Goal: Book appointment/travel/reservation

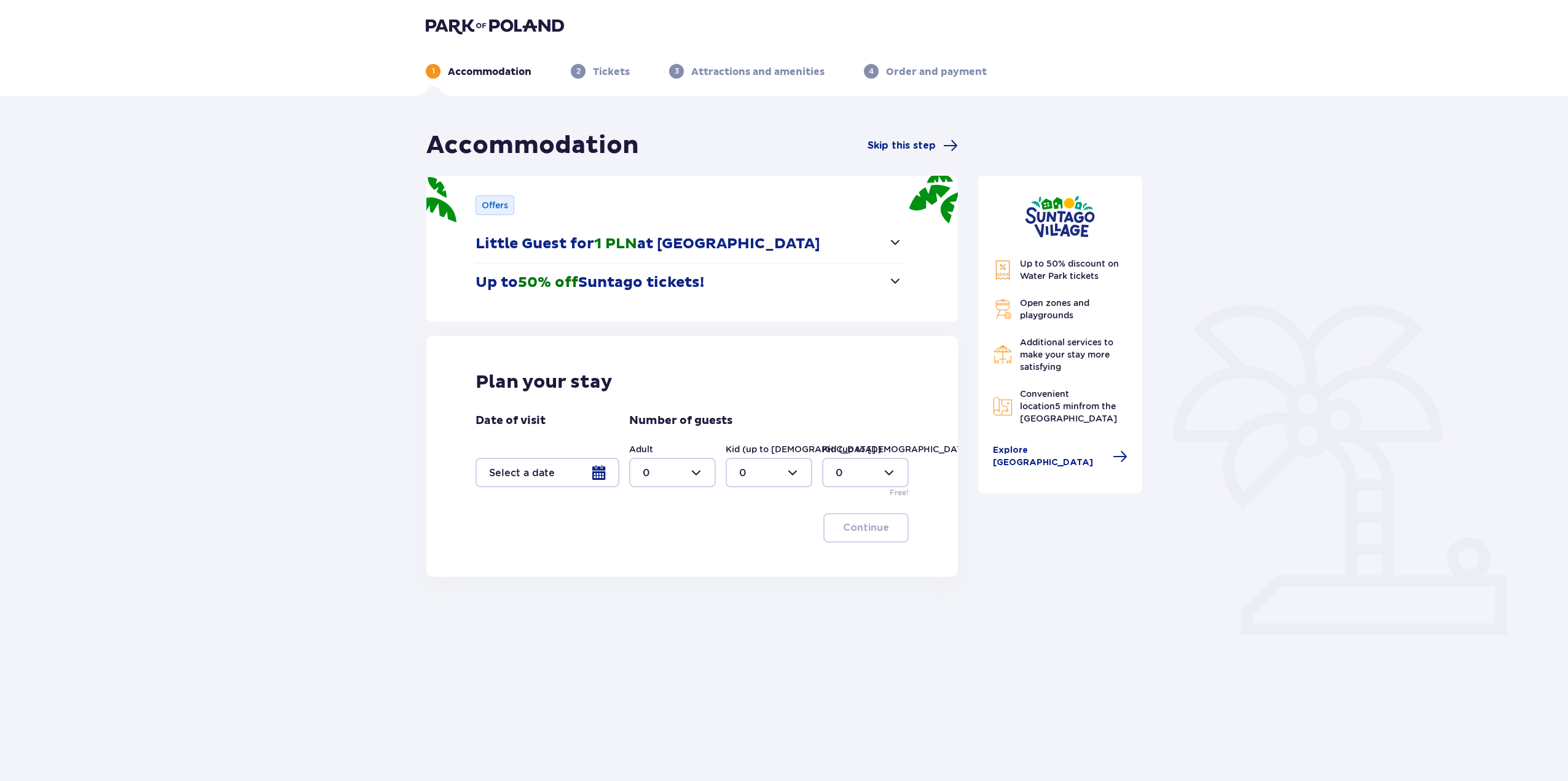
click at [896, 242] on span "button" at bounding box center [896, 242] width 15 height 15
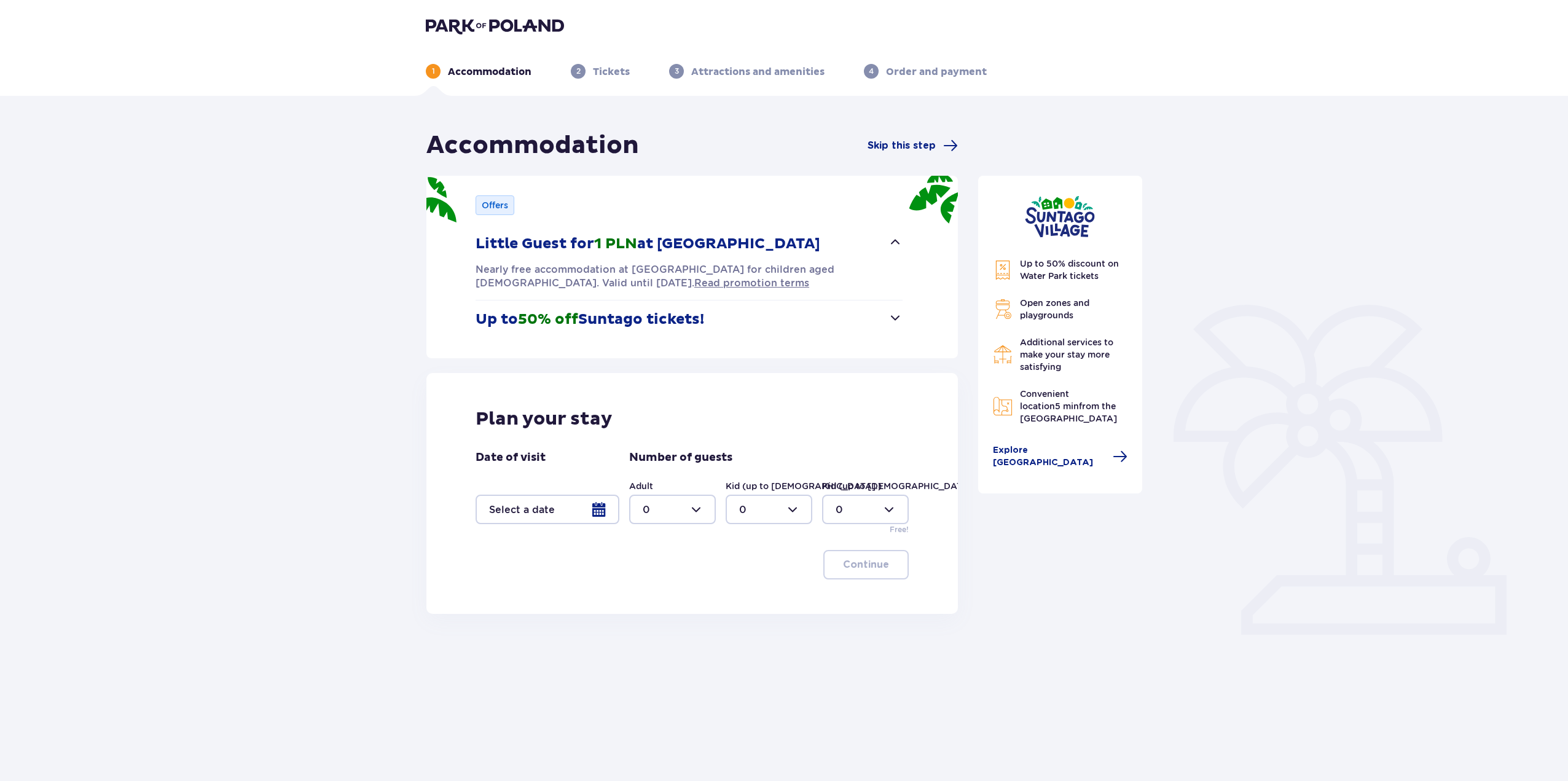
click at [896, 240] on span "button" at bounding box center [896, 242] width 15 height 15
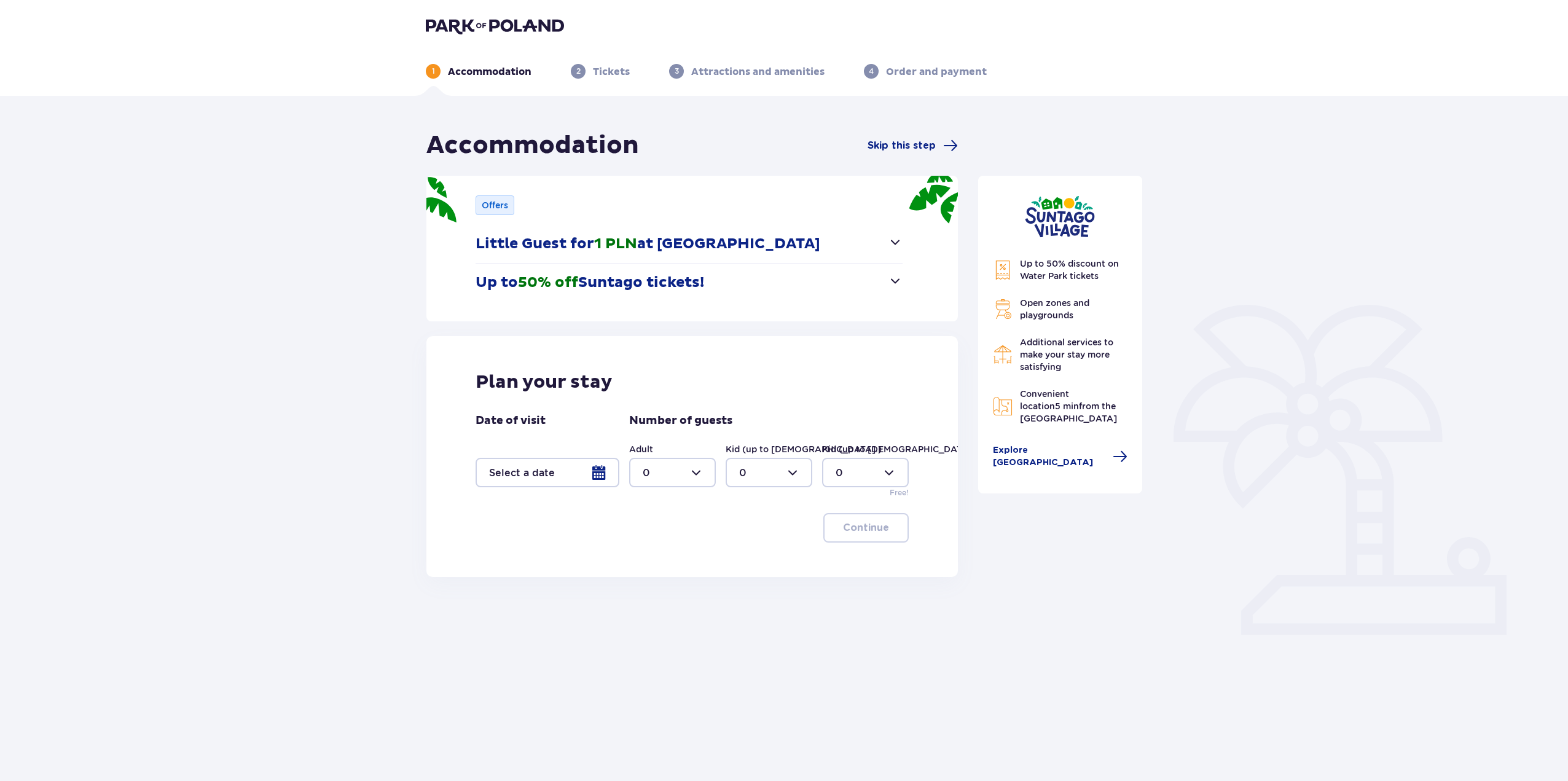
click at [894, 280] on span "button" at bounding box center [896, 281] width 15 height 15
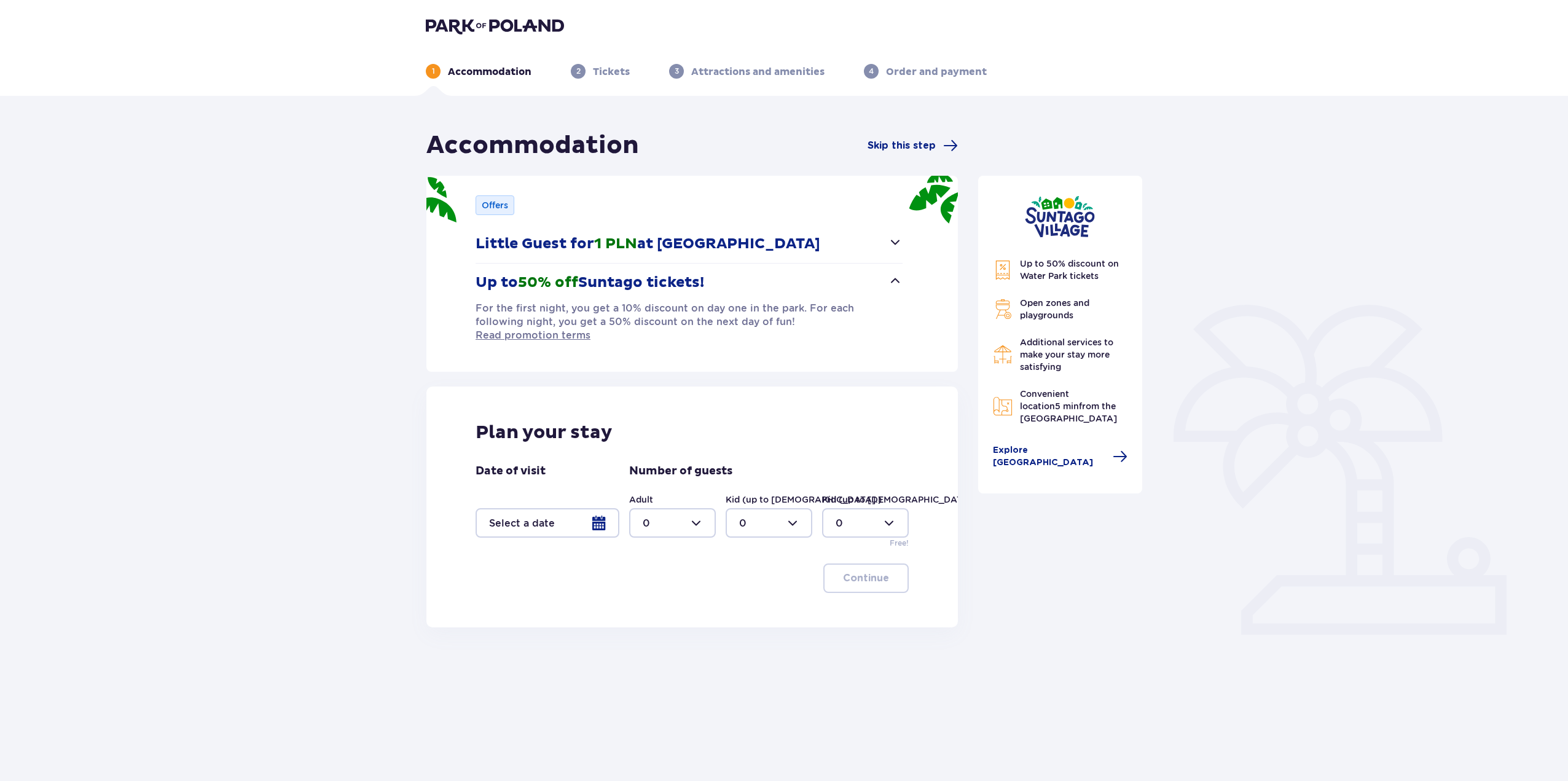
click at [894, 280] on span "button" at bounding box center [896, 281] width 15 height 15
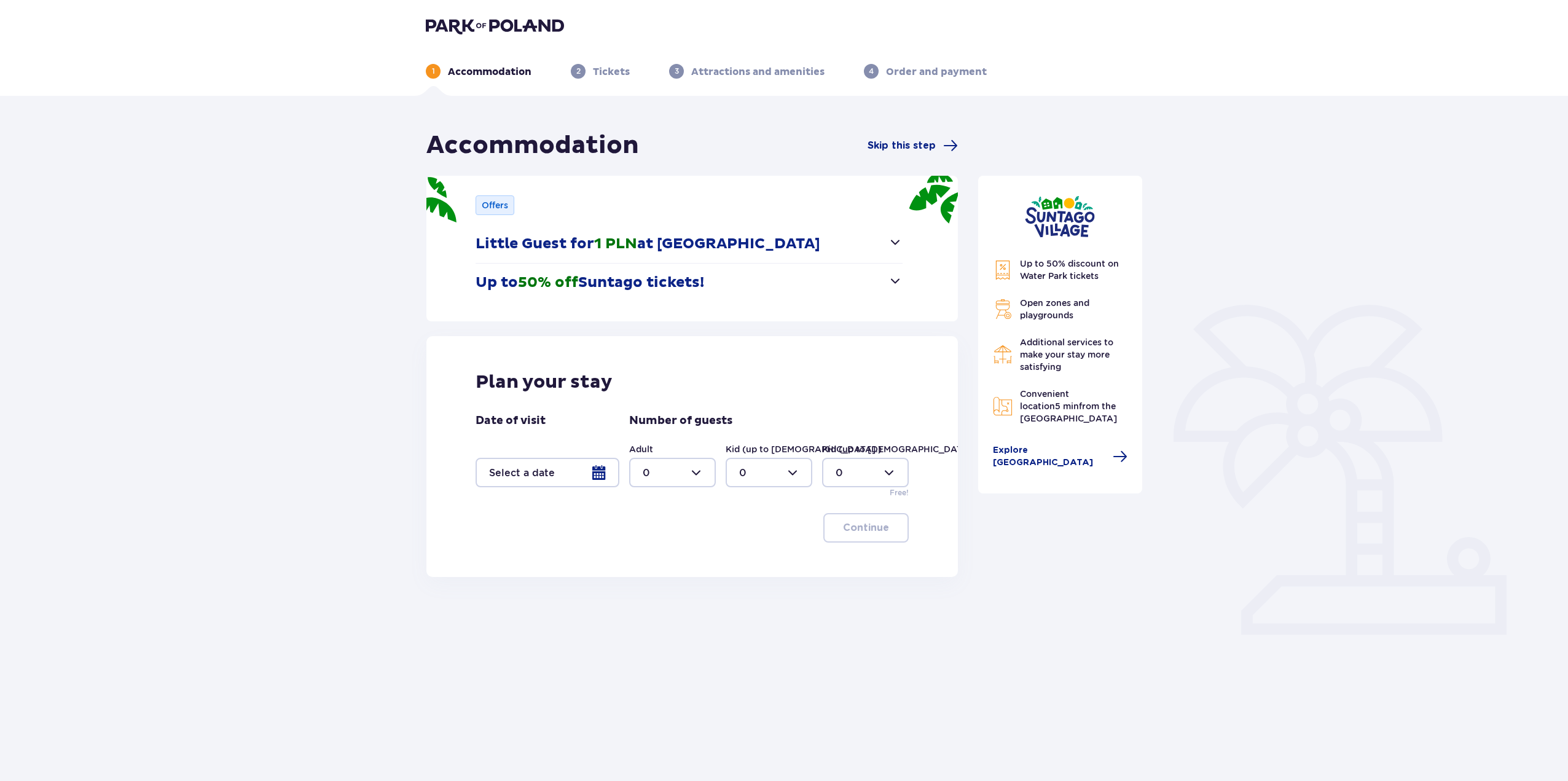
click at [894, 240] on span "button" at bounding box center [896, 242] width 15 height 15
click at [889, 238] on span "button" at bounding box center [896, 242] width 15 height 15
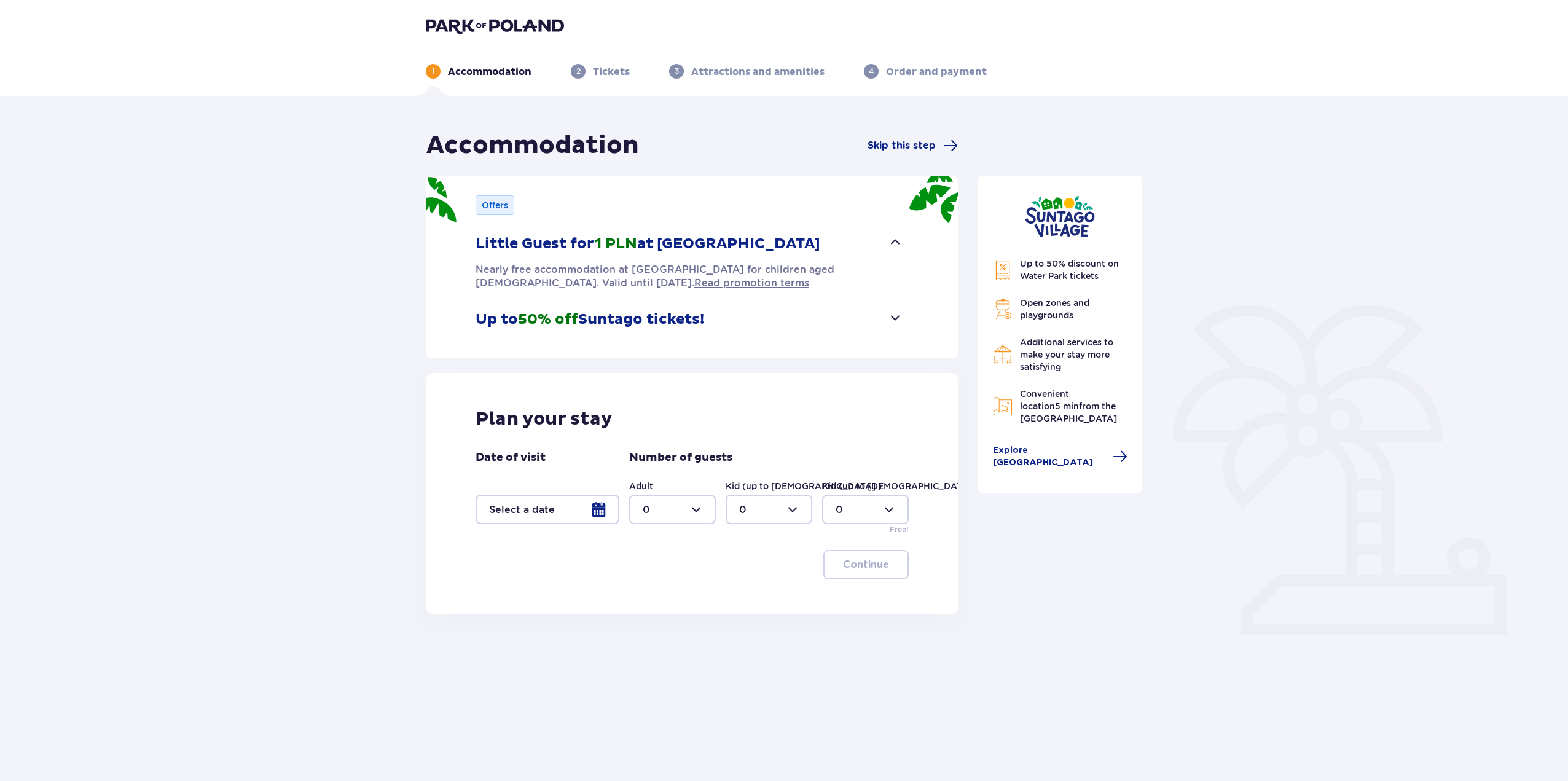
drag, startPoint x: 821, startPoint y: 309, endPoint x: 723, endPoint y: 337, distance: 101.9
click at [820, 309] on button "Up to 50% off Suntago tickets!" at bounding box center [689, 319] width 427 height 38
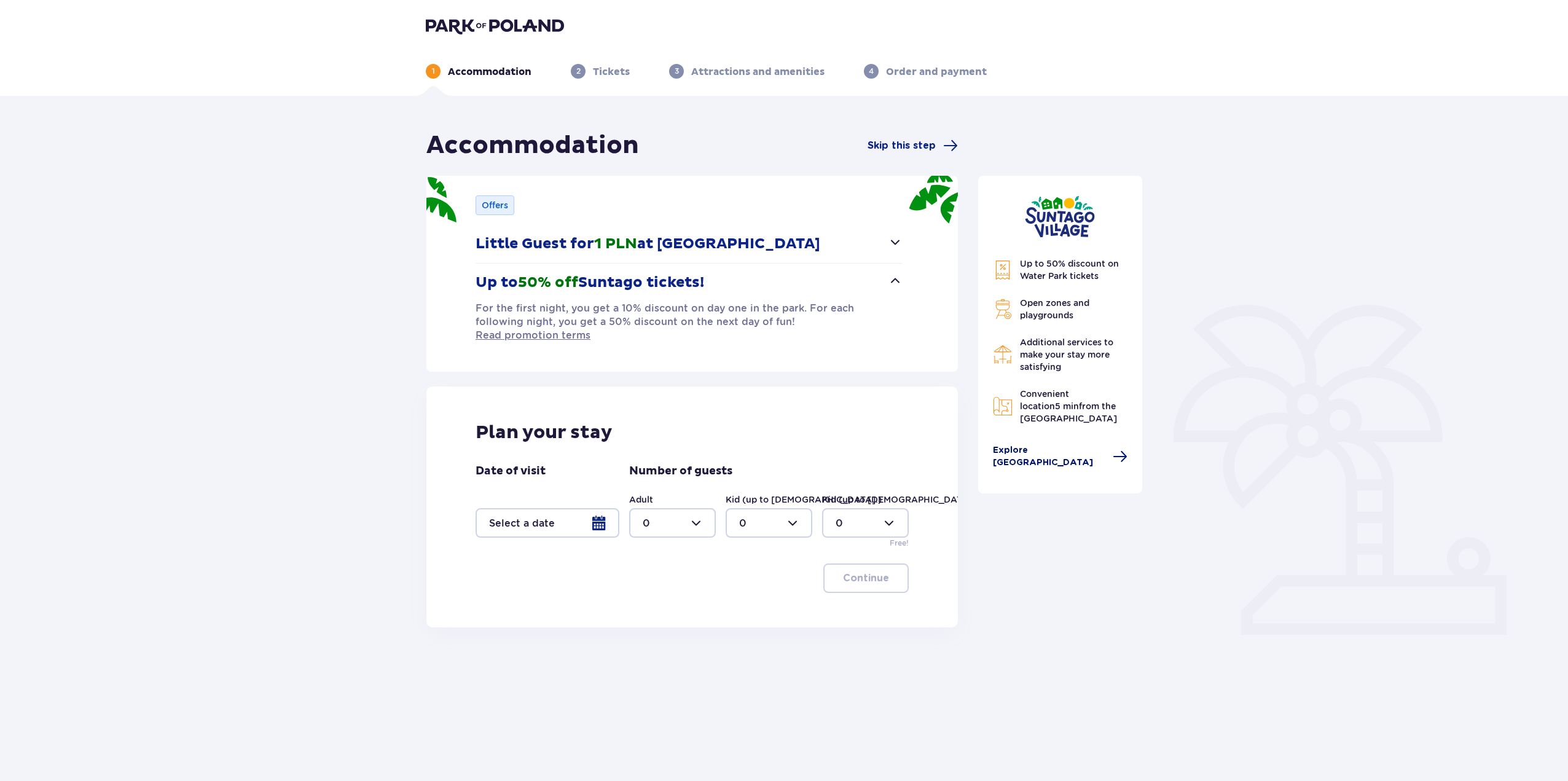
click at [1063, 455] on span "Explore Suntago Village" at bounding box center [1050, 456] width 113 height 24
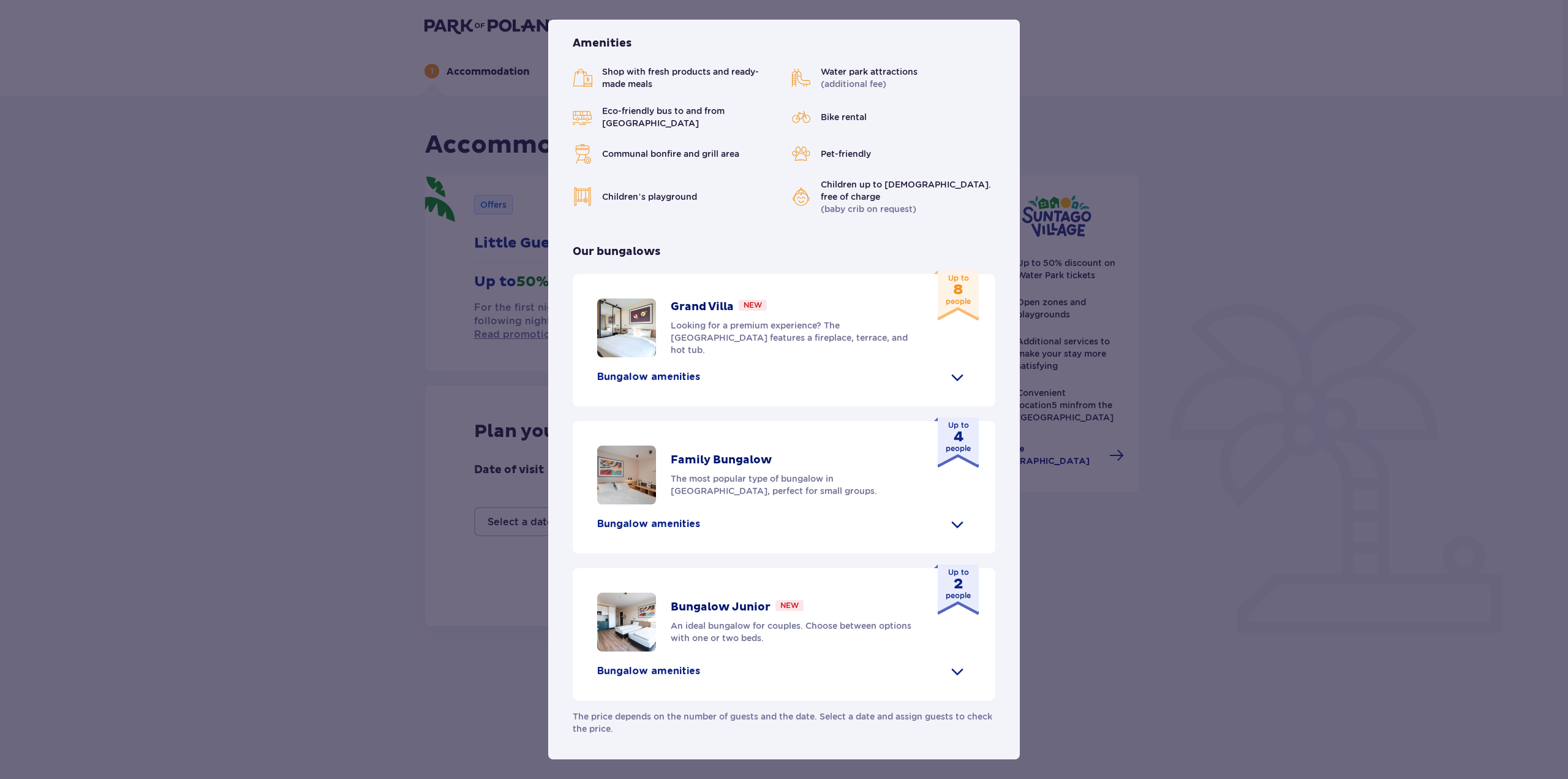
scroll to position [302, 0]
click at [958, 374] on span at bounding box center [958, 377] width 20 height 20
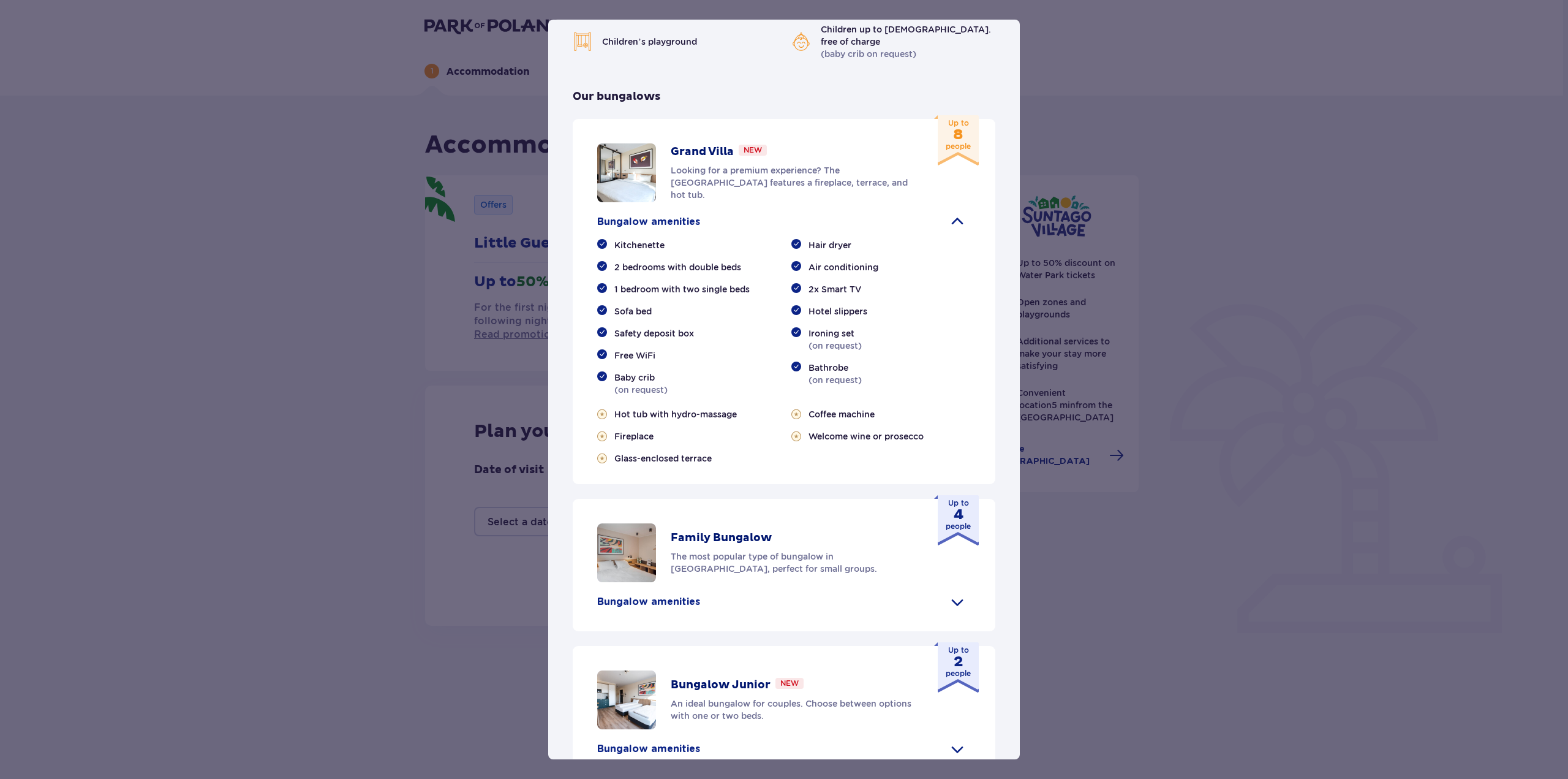
click at [958, 232] on span at bounding box center [958, 222] width 20 height 20
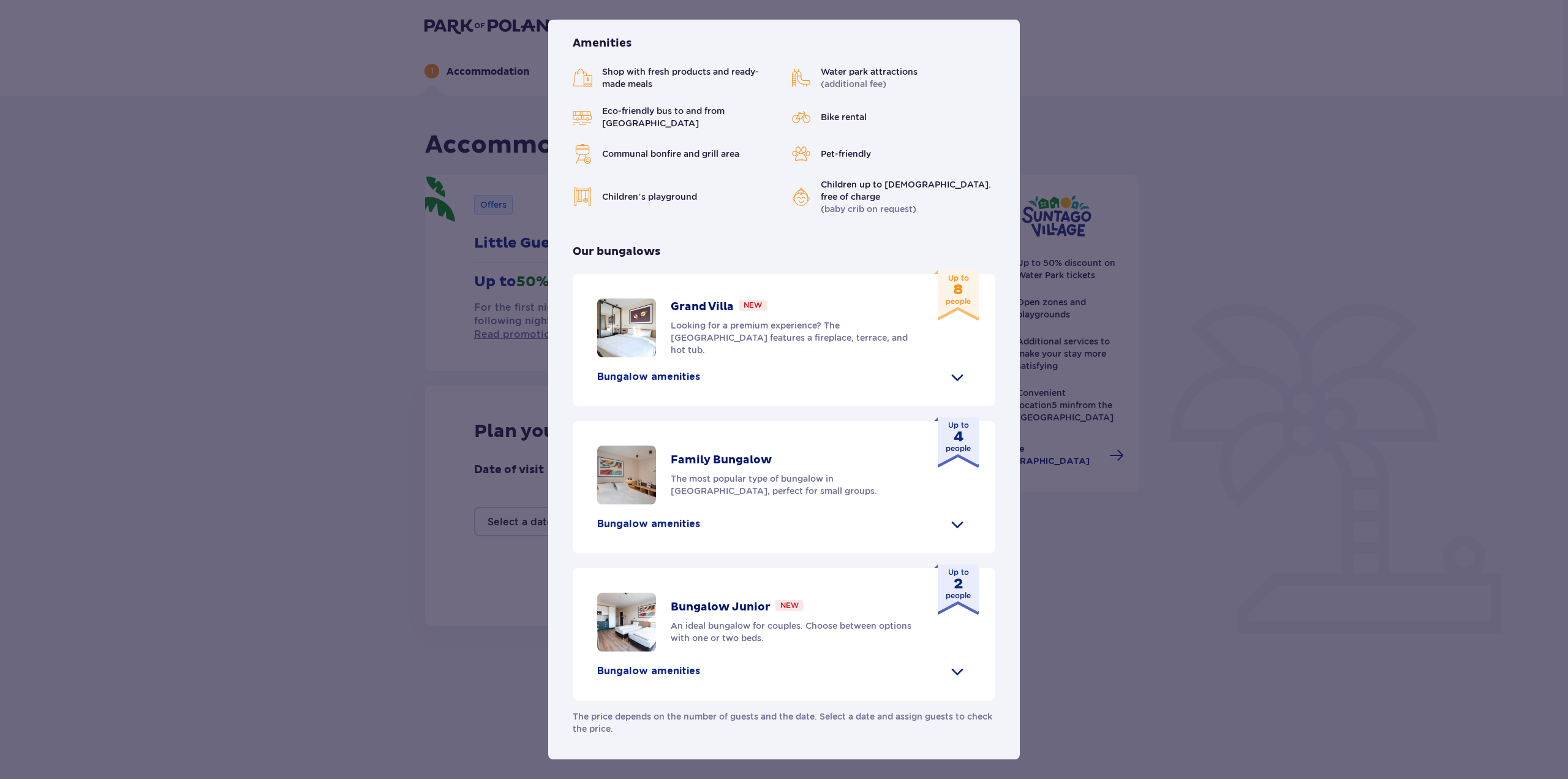
click at [953, 535] on div "Family Bungalow The most popular type of bungalow in Suntago Village, perfect f…" at bounding box center [784, 487] width 423 height 133
click at [953, 534] on div "Family Bungalow The most popular type of bungalow in Suntago Village, perfect f…" at bounding box center [784, 487] width 423 height 133
click at [948, 526] on span at bounding box center [958, 525] width 20 height 20
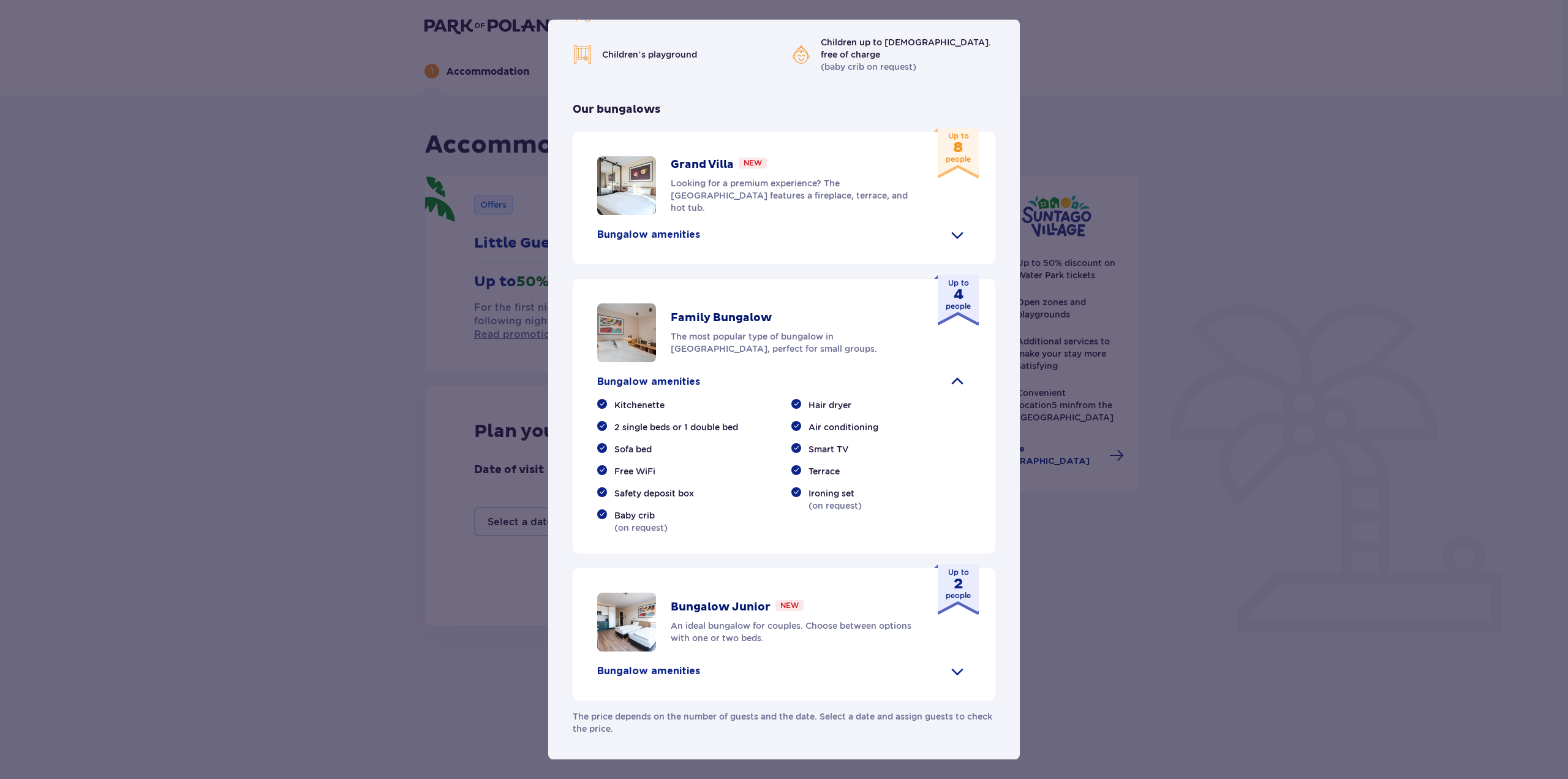
scroll to position [363, 0]
click at [952, 392] on span at bounding box center [958, 382] width 20 height 20
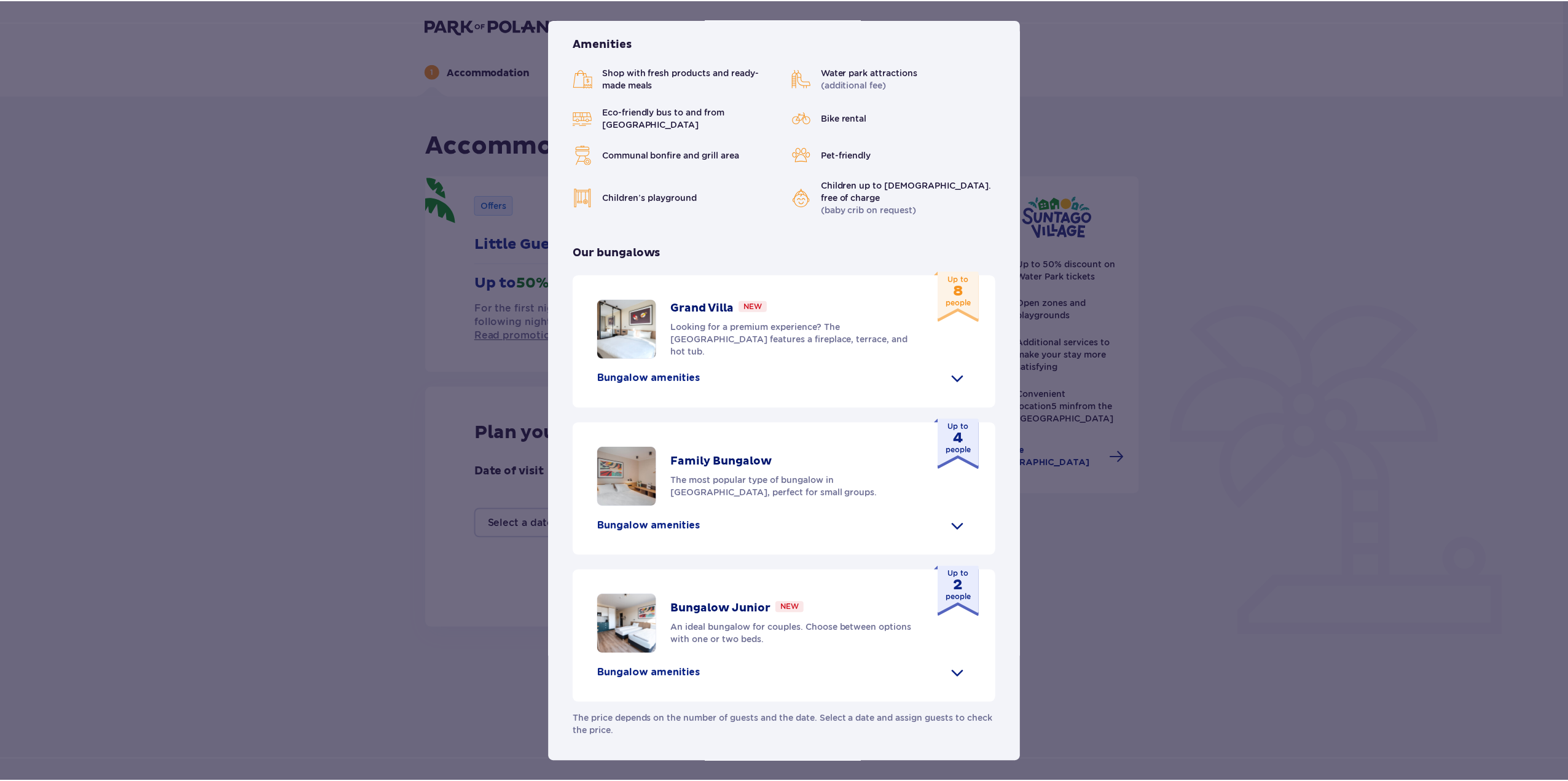
scroll to position [303, 0]
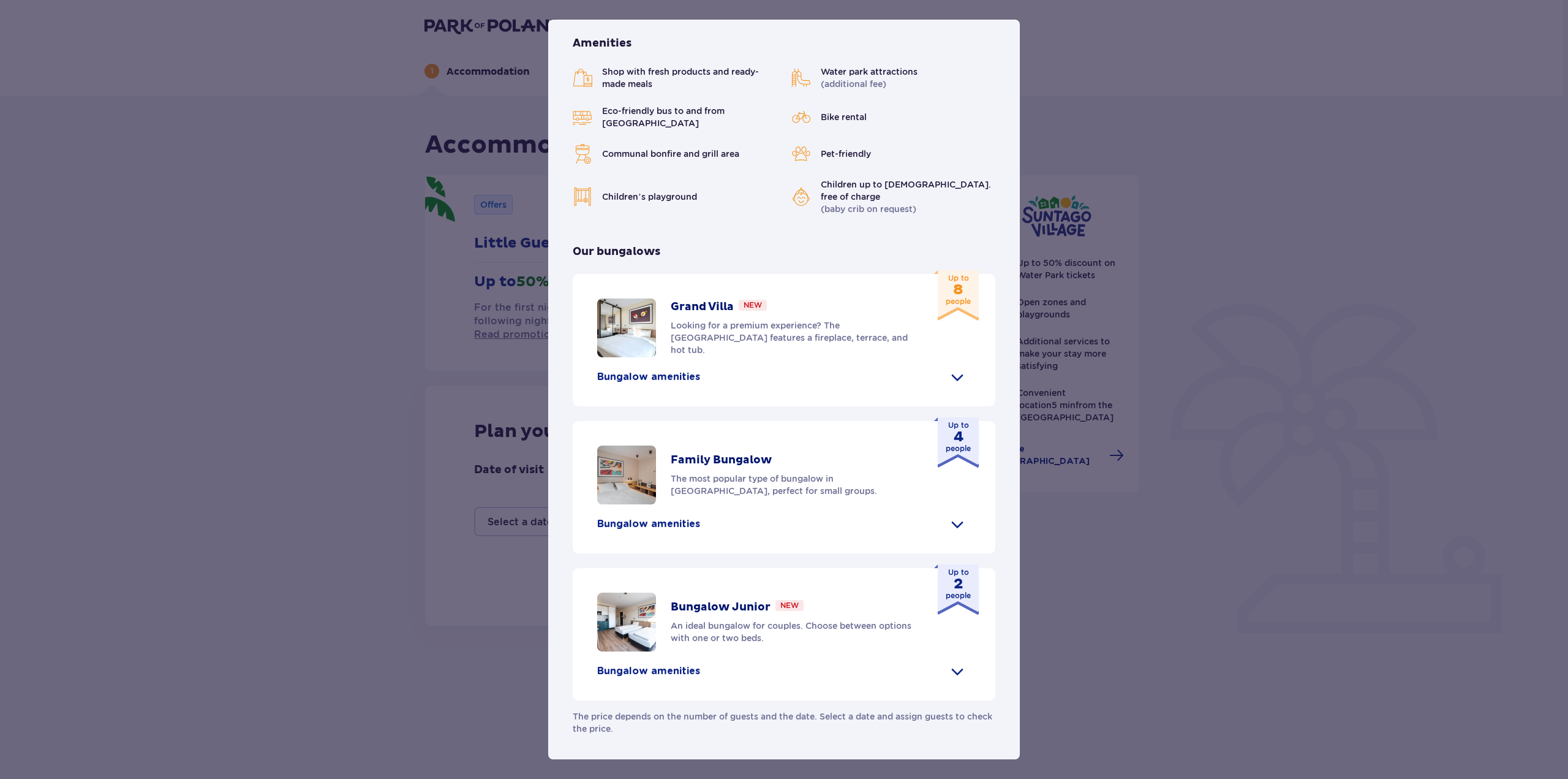
click at [406, 434] on div "Suntago Village Suntago Village is the perfect place for fans tropical climate …" at bounding box center [784, 390] width 1568 height 779
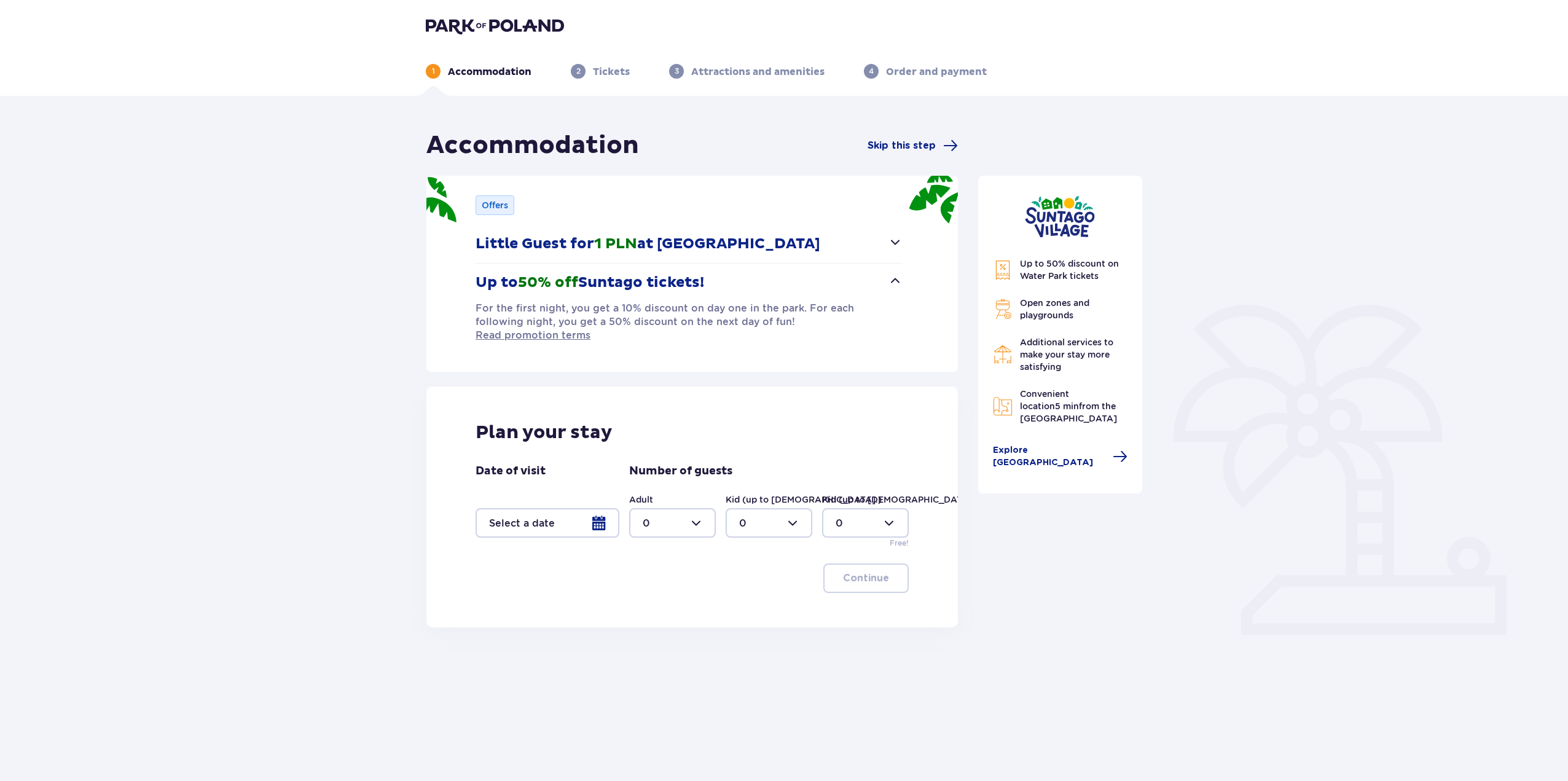
click at [601, 512] on div at bounding box center [548, 523] width 144 height 29
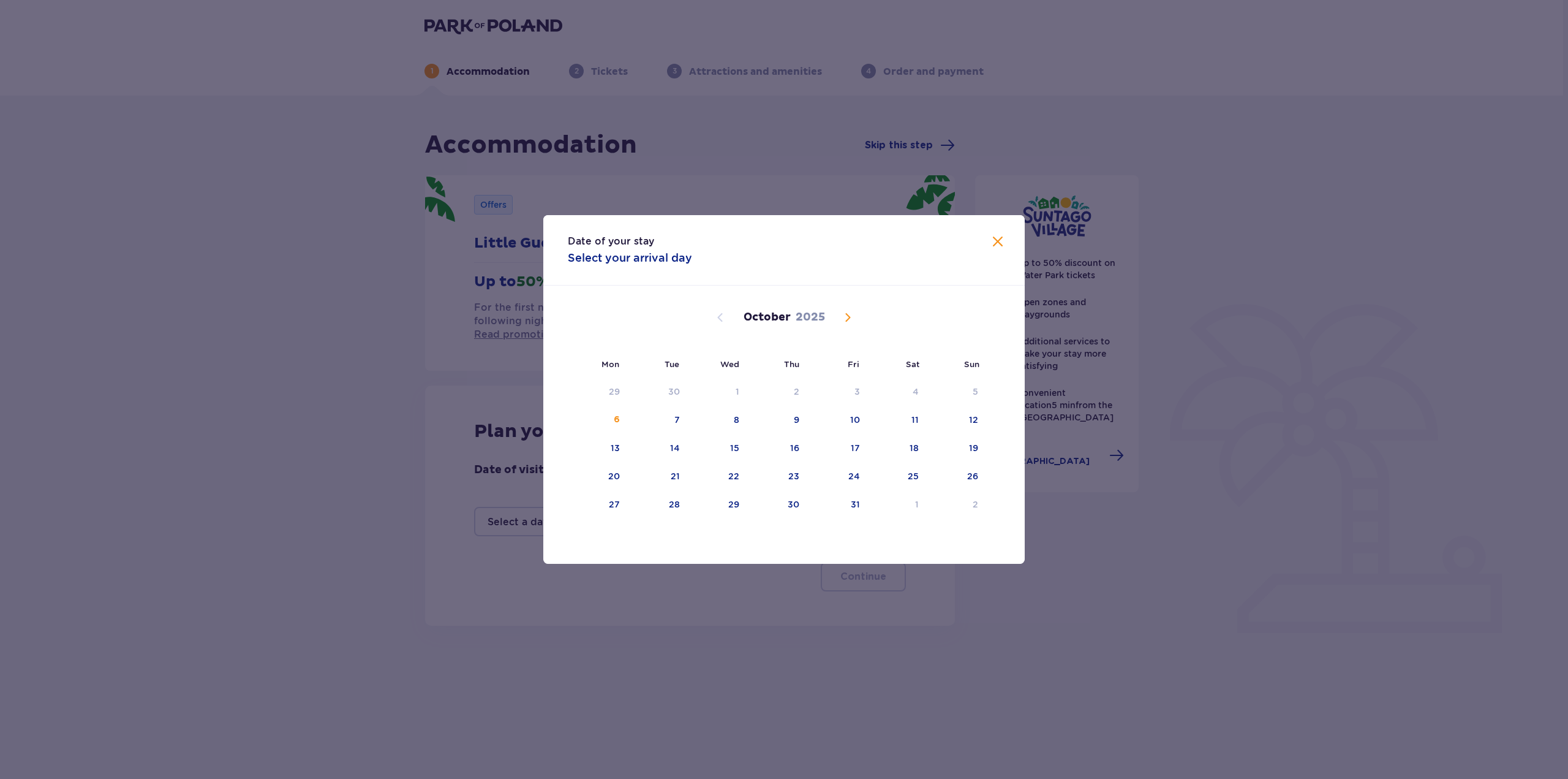
click at [848, 320] on span "Next month" at bounding box center [848, 318] width 15 height 15
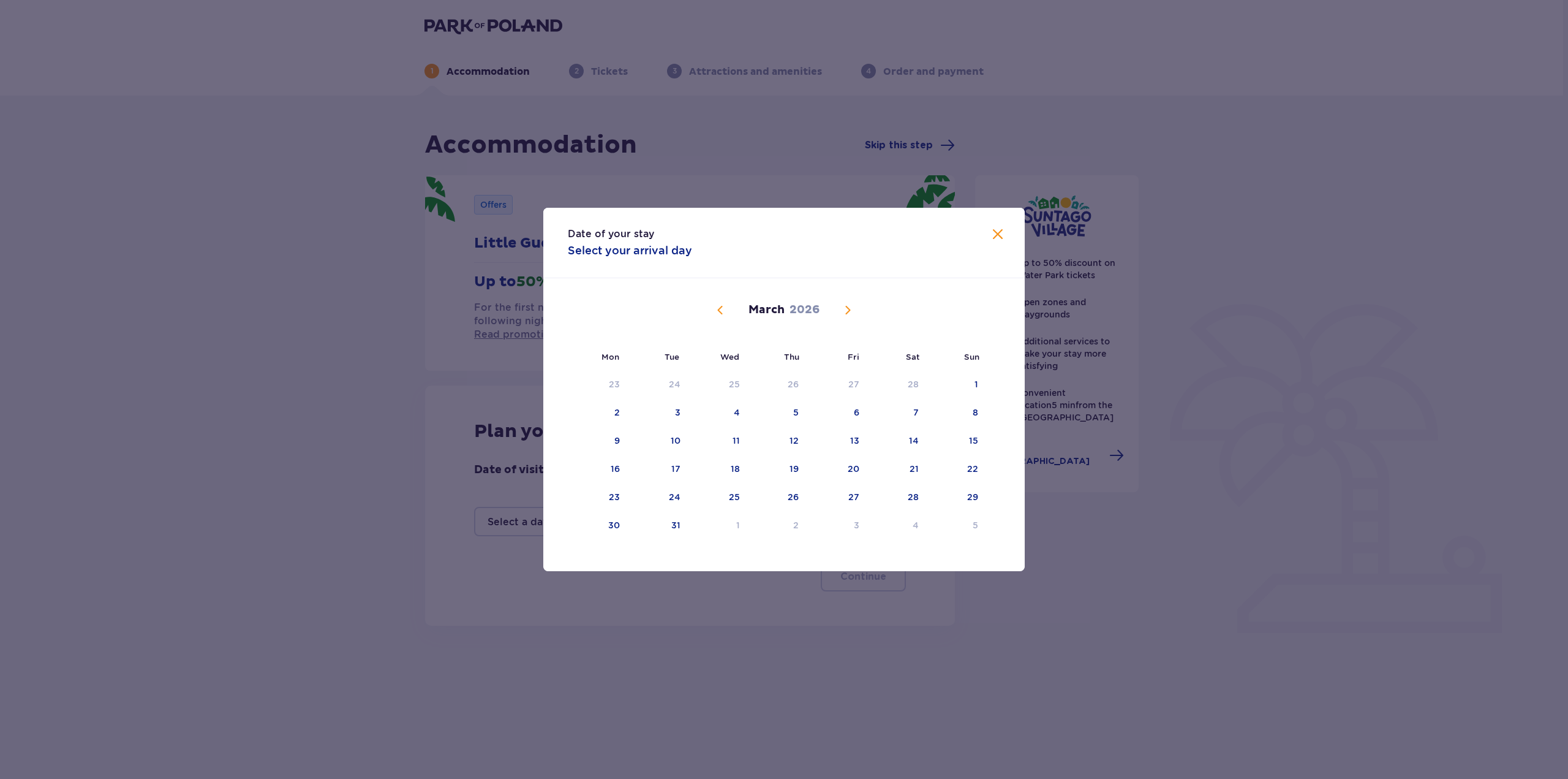
click at [848, 320] on div "February 2026 26 27 28 29 30 31 1 2 3 4 5 6 7 8 9 10 11 12 13 14 15 16 17 18 19…" at bounding box center [784, 413] width 482 height 269
click at [848, 320] on div "March 2026" at bounding box center [784, 324] width 405 height 92
click at [854, 306] on span "Next month" at bounding box center [848, 310] width 15 height 15
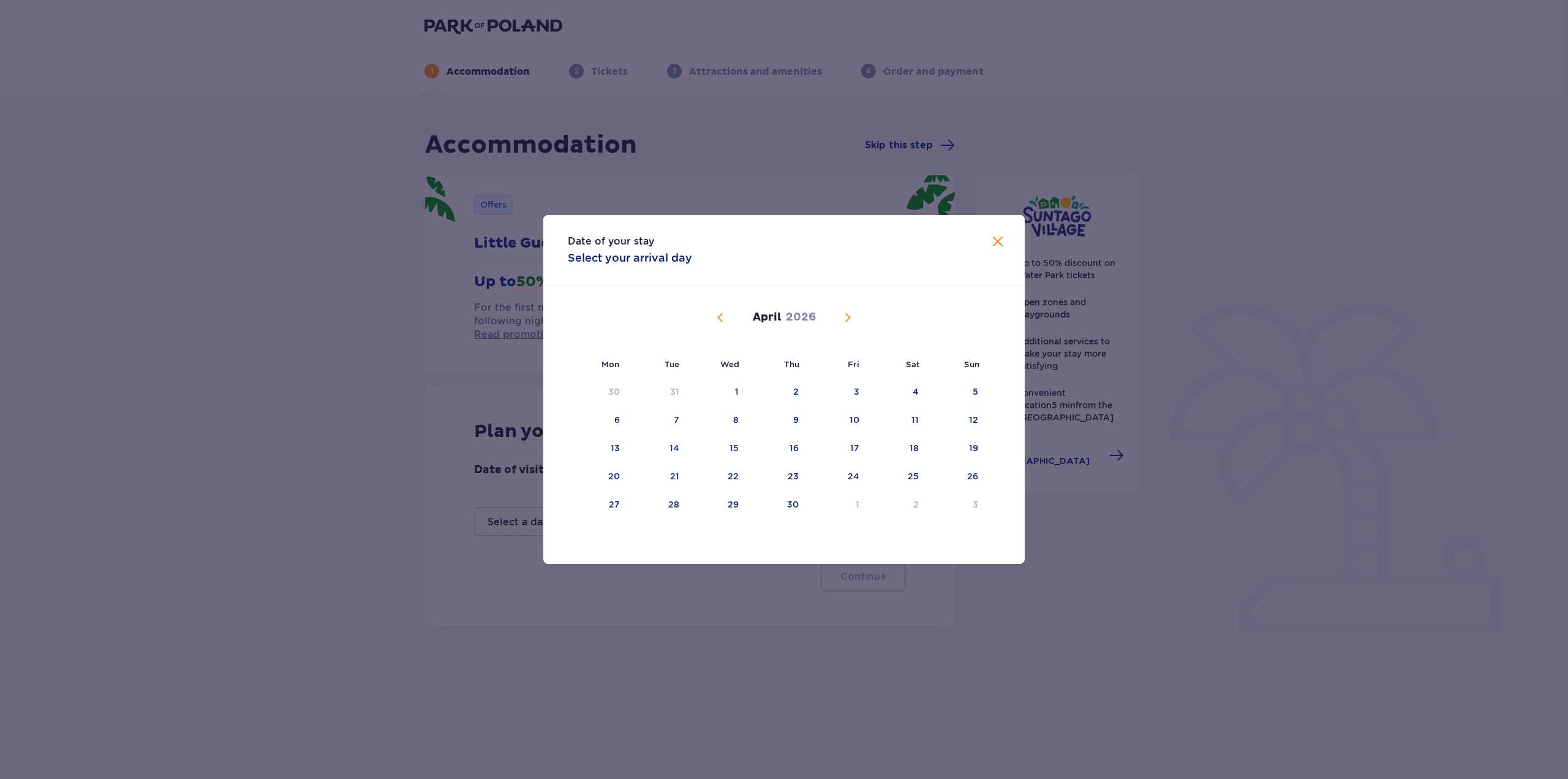
click at [847, 315] on span "Next month" at bounding box center [848, 318] width 15 height 15
click at [849, 317] on span "Next month" at bounding box center [848, 318] width 15 height 15
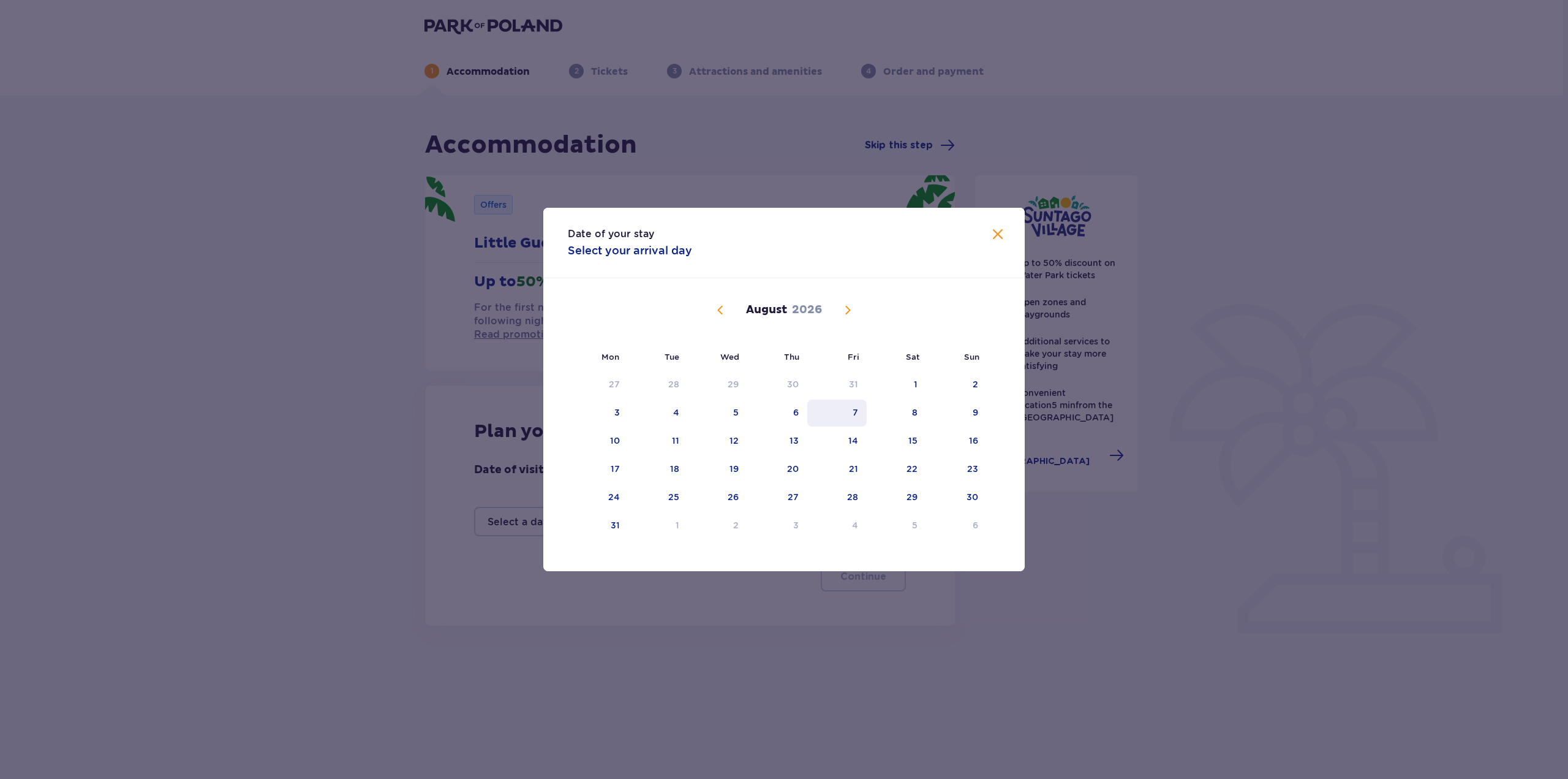
click at [854, 417] on div "7" at bounding box center [855, 412] width 6 height 13
click at [904, 416] on div "8" at bounding box center [896, 413] width 59 height 27
click at [912, 417] on div "Plan your stay Date of visit 07.08.26 - 08.08.26 Number of guests Adult 0 Kid (…" at bounding box center [688, 505] width 530 height 240
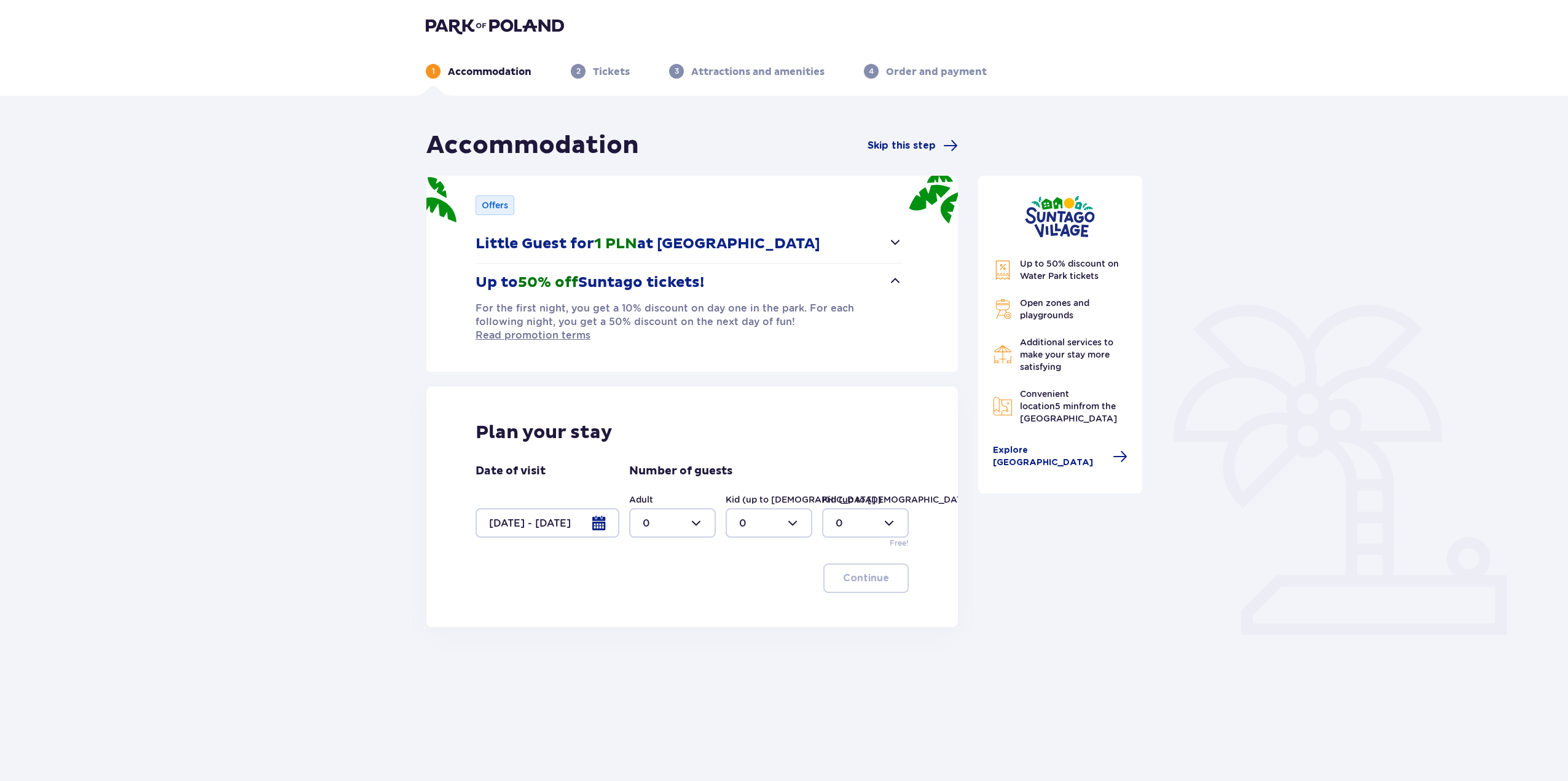
click at [603, 516] on div at bounding box center [548, 523] width 144 height 29
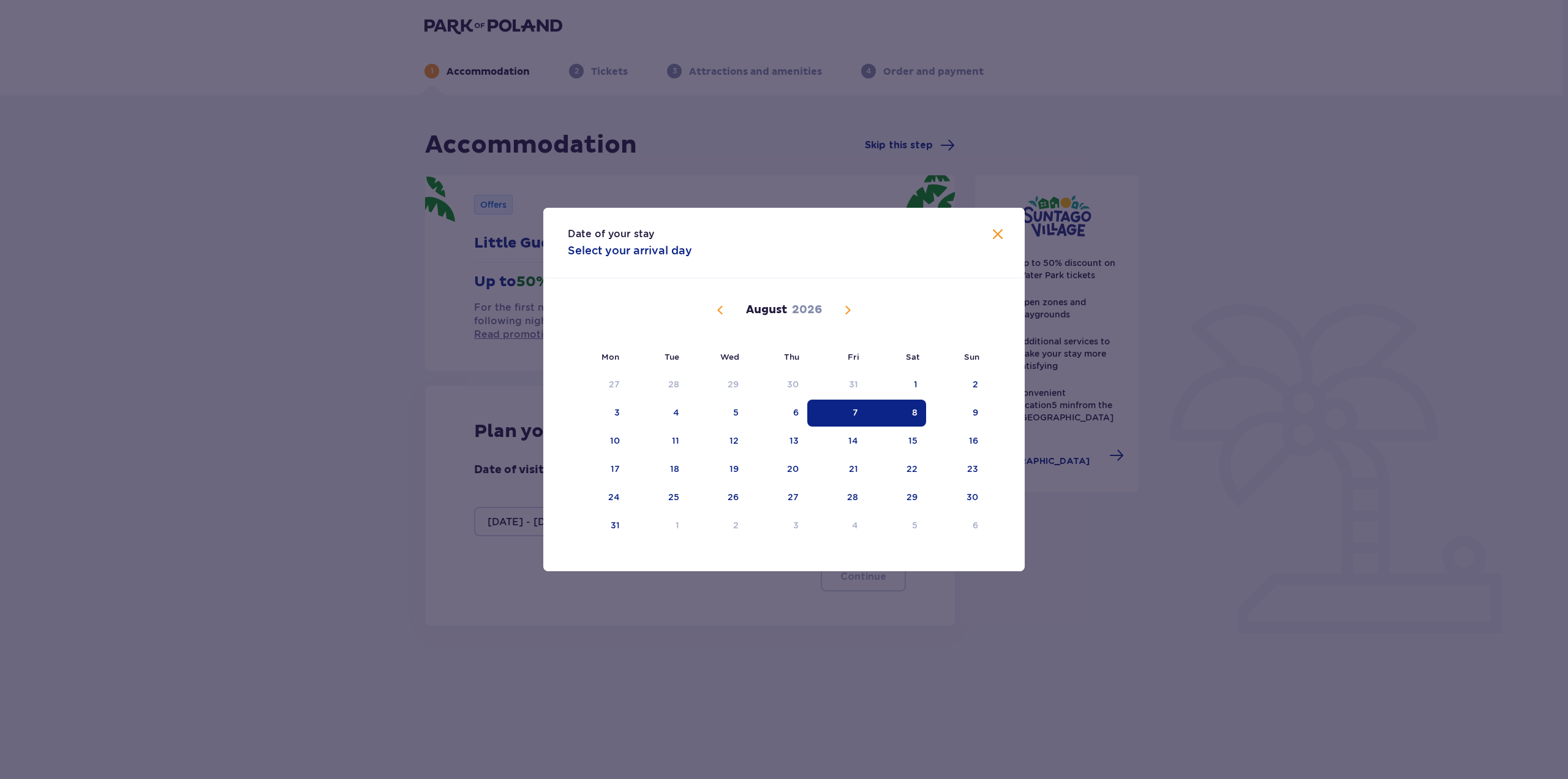
click at [907, 413] on div "8" at bounding box center [896, 413] width 59 height 27
click at [879, 445] on div "15" at bounding box center [896, 441] width 59 height 27
type input "08.08.26 - 15.08.26"
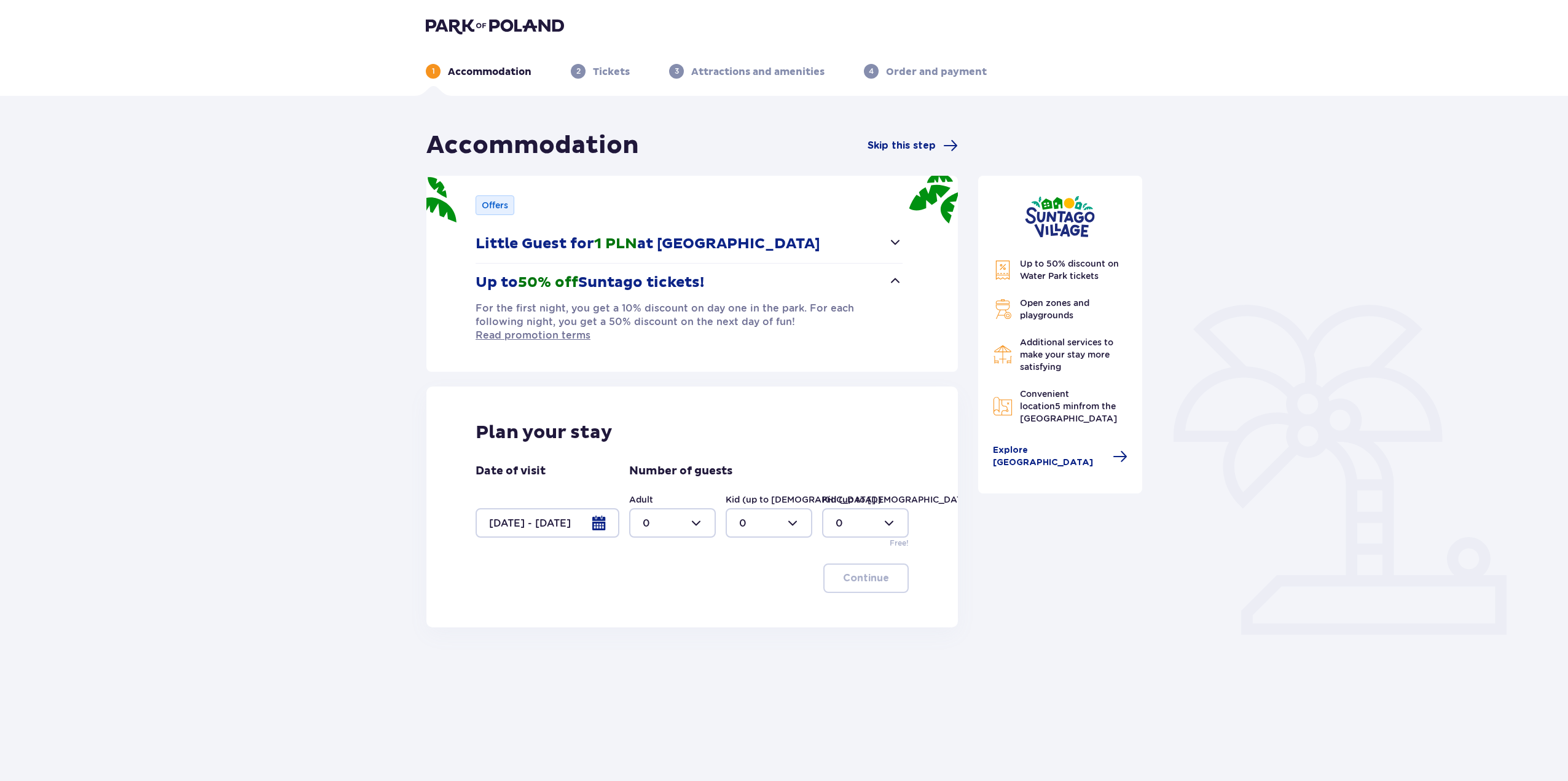
click at [699, 510] on div at bounding box center [673, 523] width 87 height 29
click at [651, 600] on div "2" at bounding box center [672, 599] width 59 height 13
type input "2"
click at [766, 508] on div at bounding box center [769, 523] width 87 height 29
click at [753, 596] on div "2" at bounding box center [769, 599] width 59 height 13
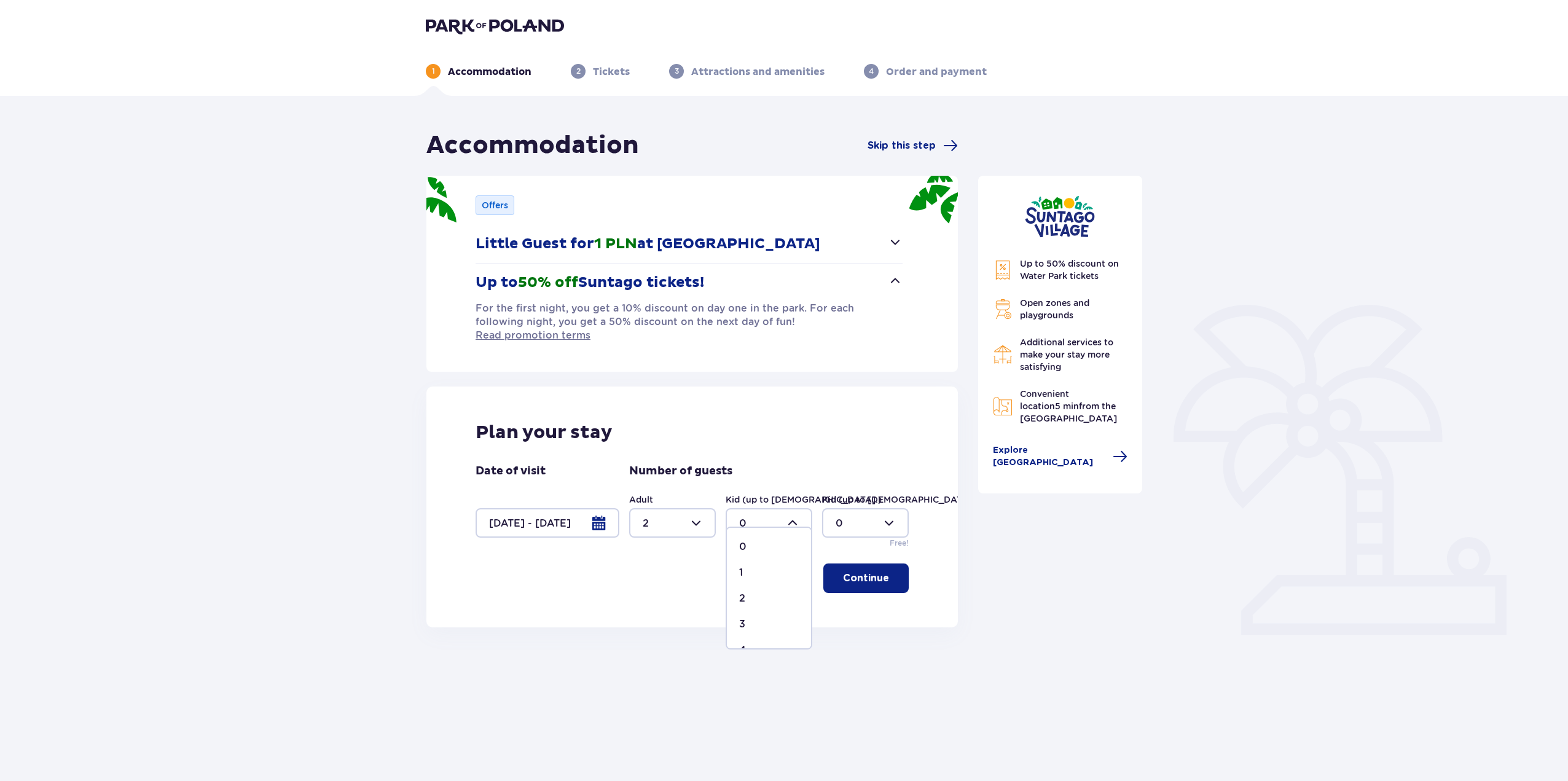
type input "2"
click at [859, 571] on p "Continue" at bounding box center [866, 578] width 46 height 13
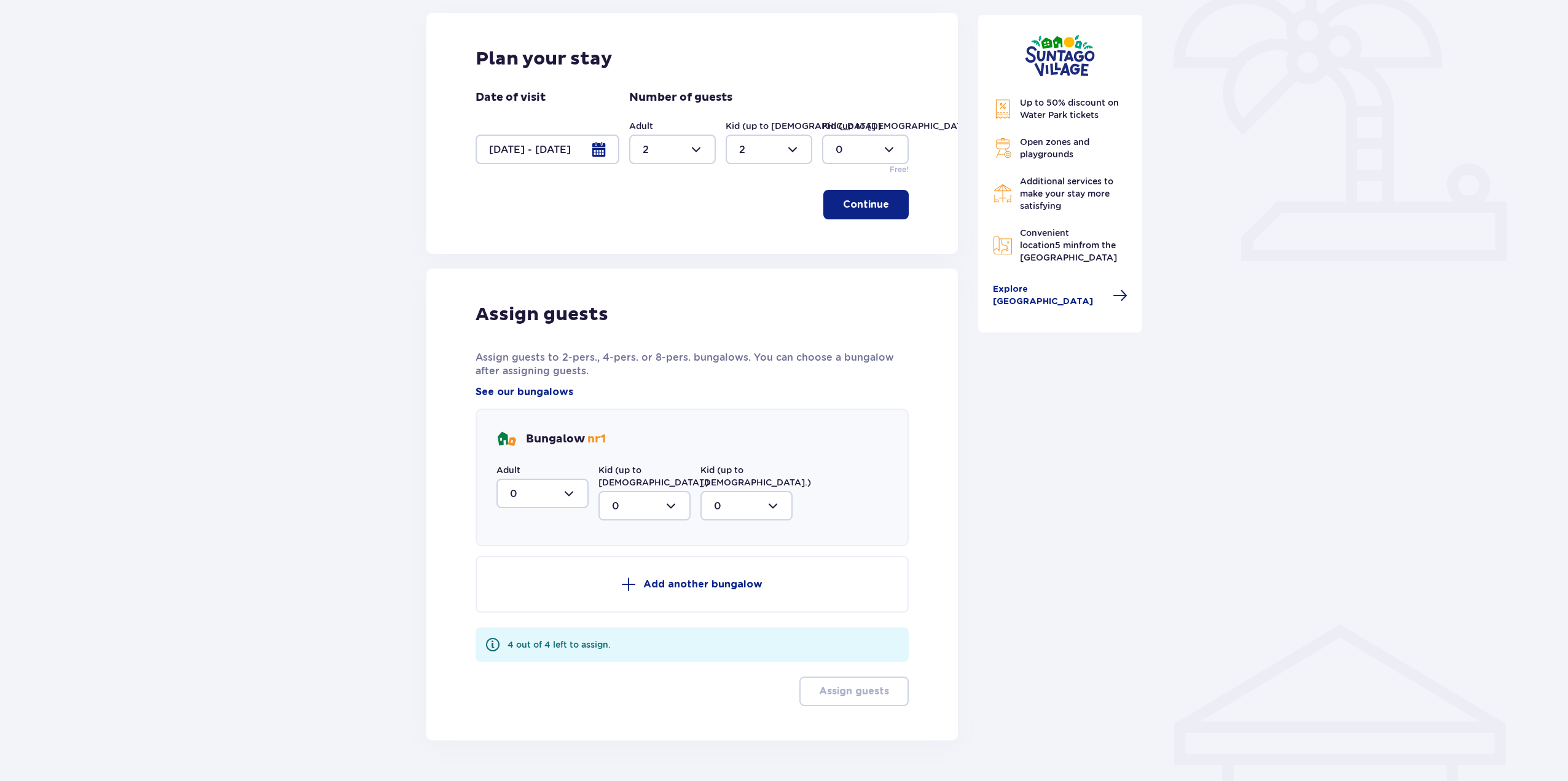
scroll to position [381, 0]
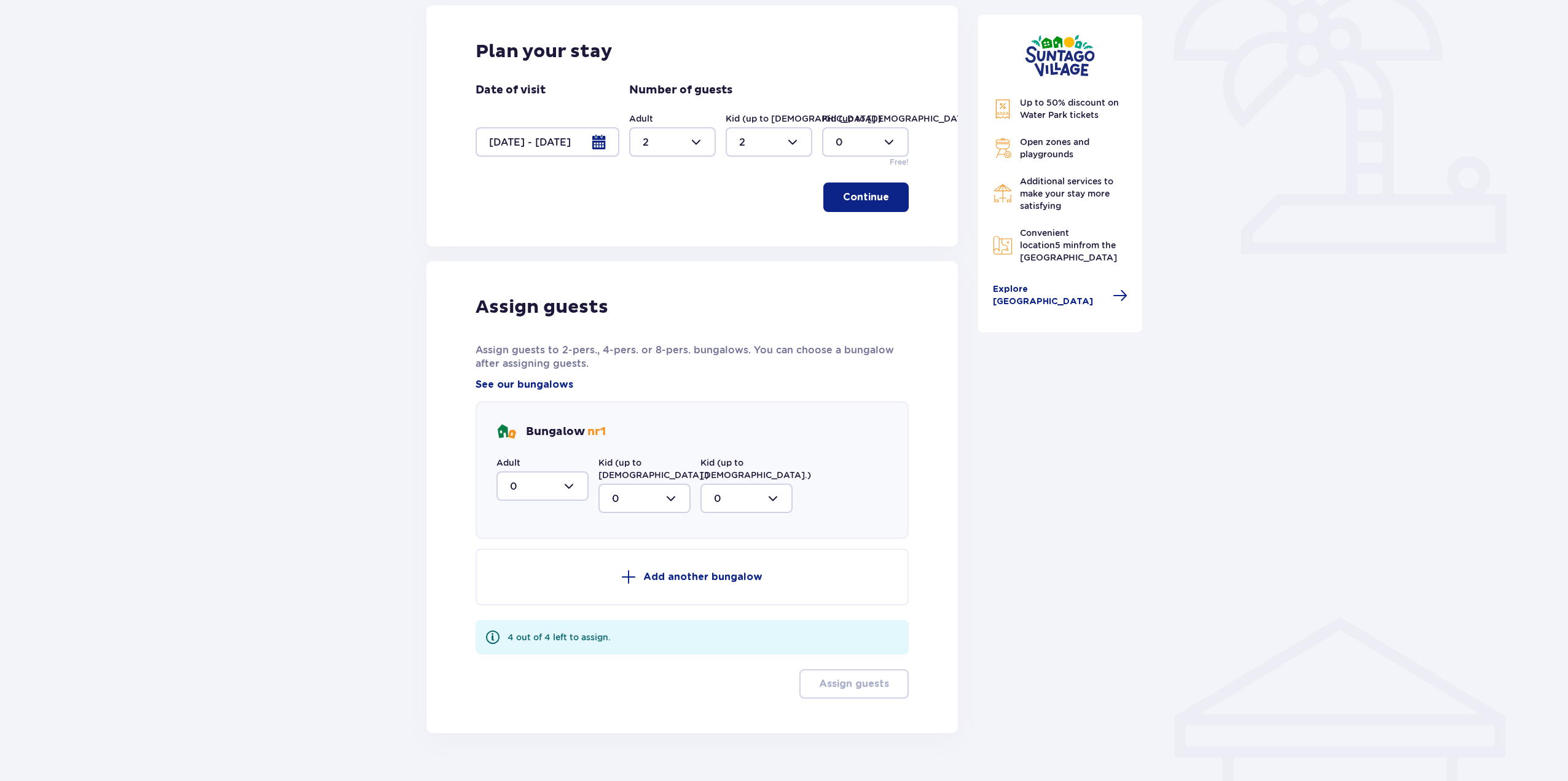
drag, startPoint x: 575, startPoint y: 465, endPoint x: 571, endPoint y: 481, distance: 16.5
click at [574, 472] on div at bounding box center [543, 486] width 92 height 29
click at [531, 570] on span "2" at bounding box center [542, 574] width 89 height 26
type input "2"
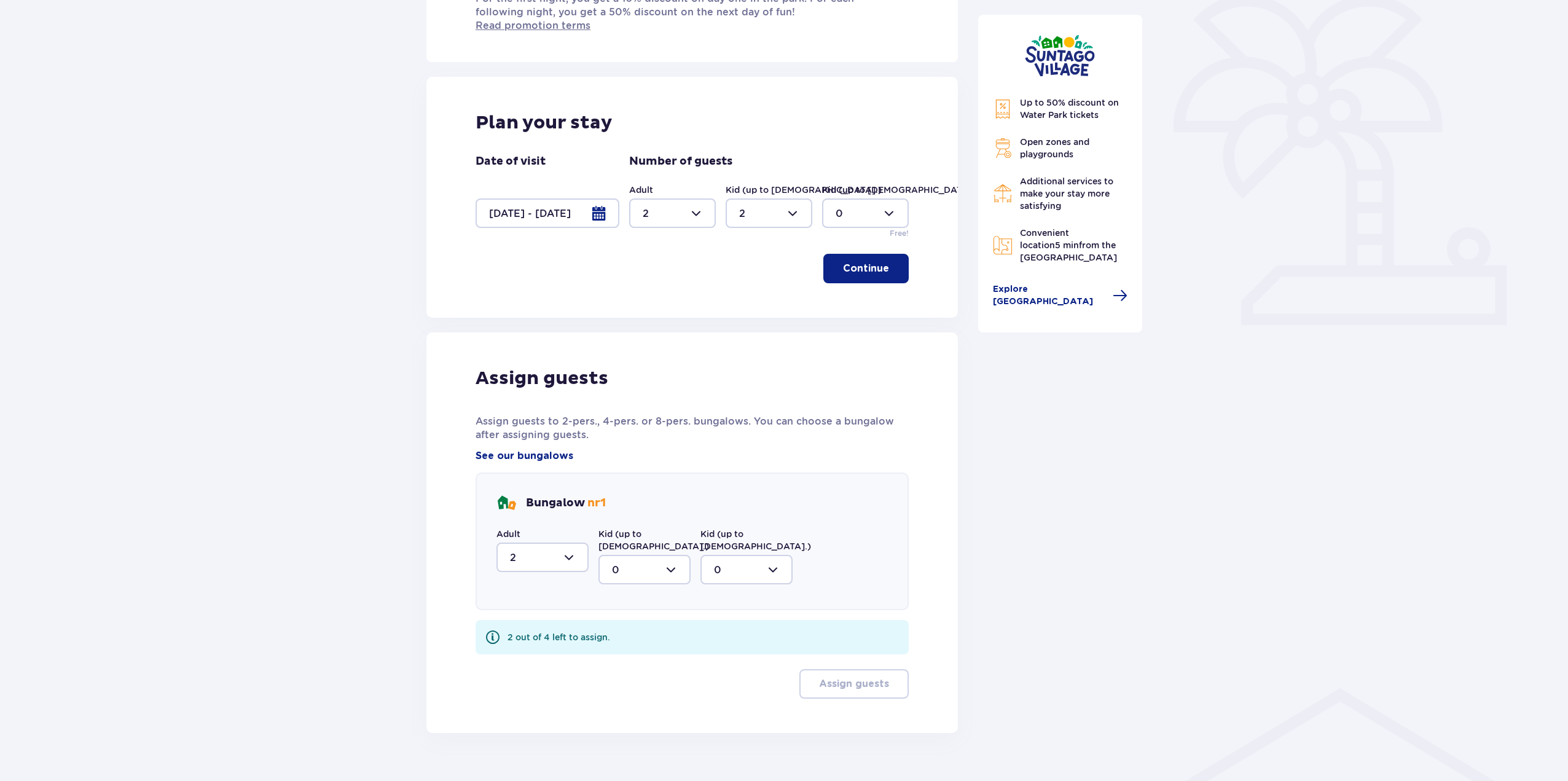
click at [650, 555] on div at bounding box center [645, 569] width 92 height 29
click at [639, 646] on span "2" at bounding box center [644, 658] width 89 height 26
type input "2"
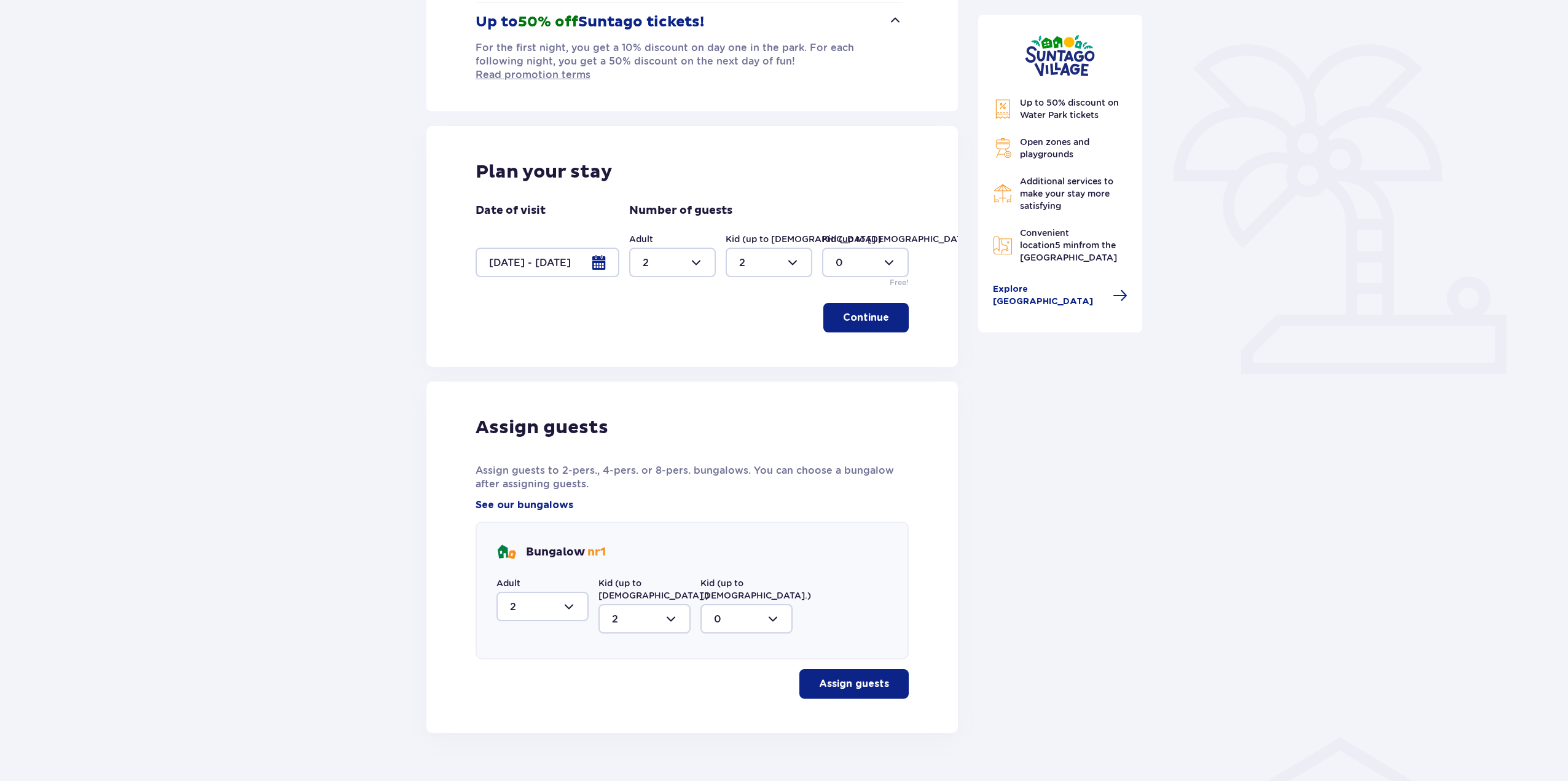
click at [826, 677] on p "Assign guests" at bounding box center [855, 684] width 70 height 13
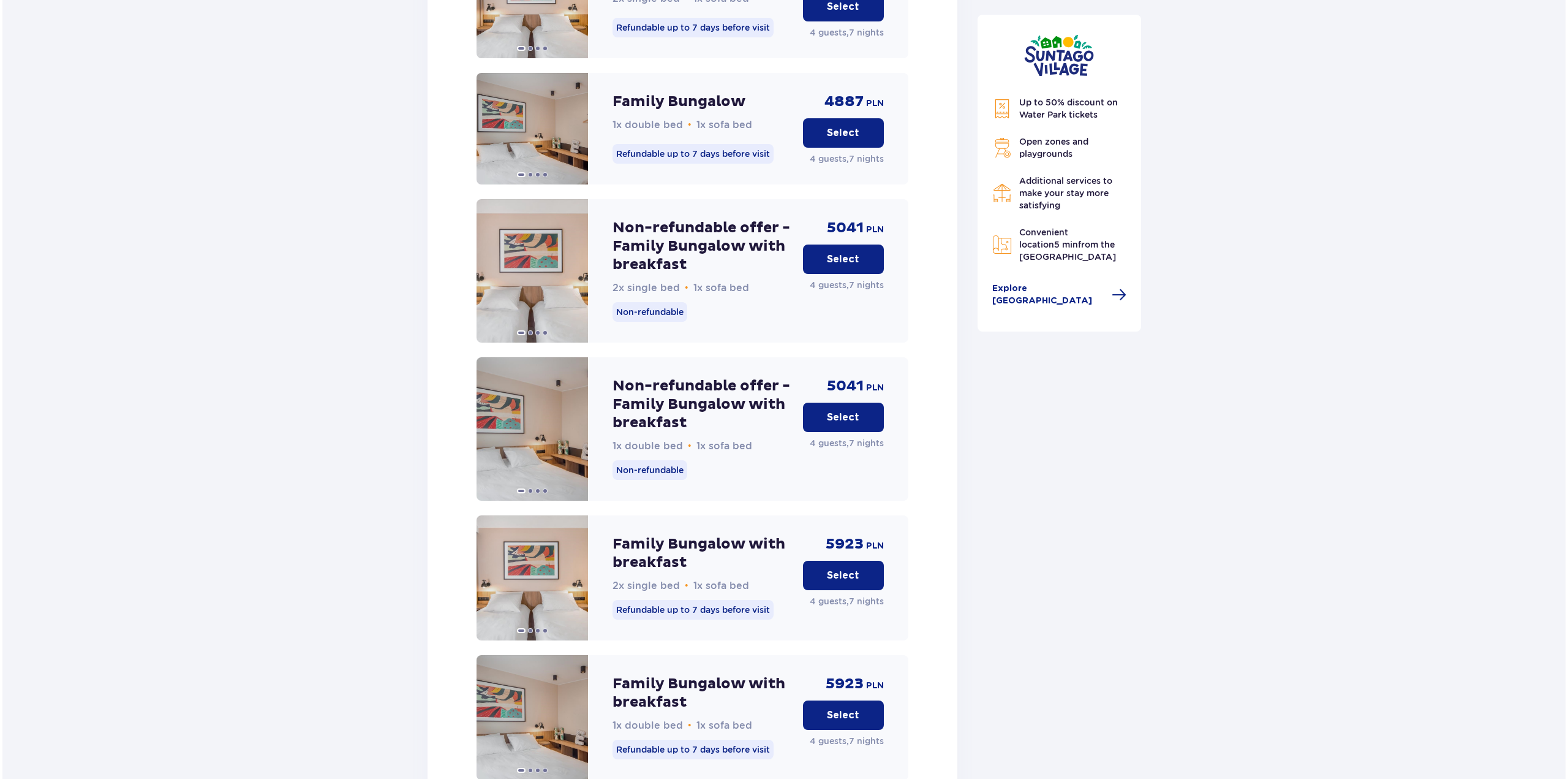
scroll to position [1517, 0]
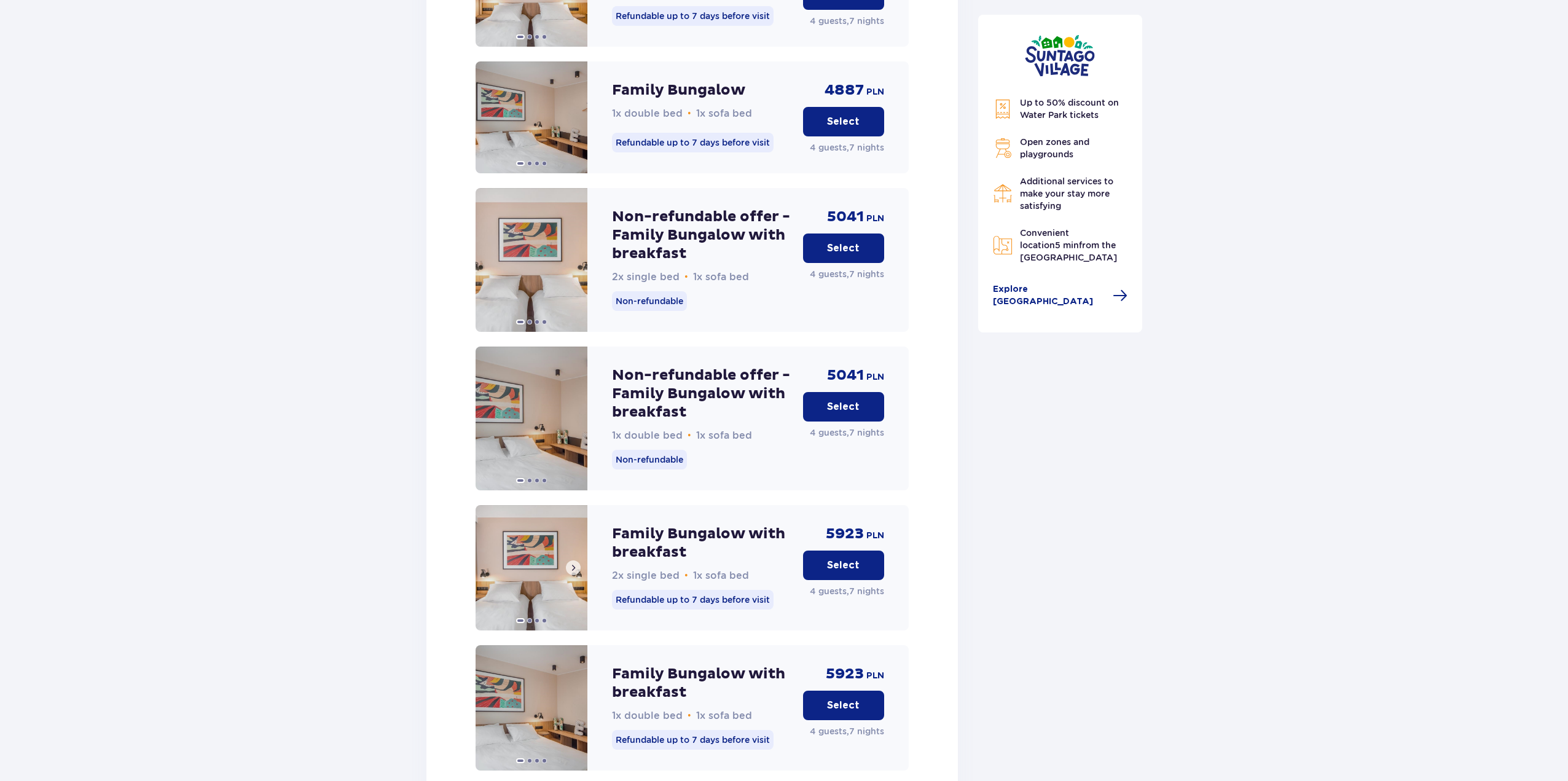
click at [575, 563] on span at bounding box center [574, 568] width 10 height 10
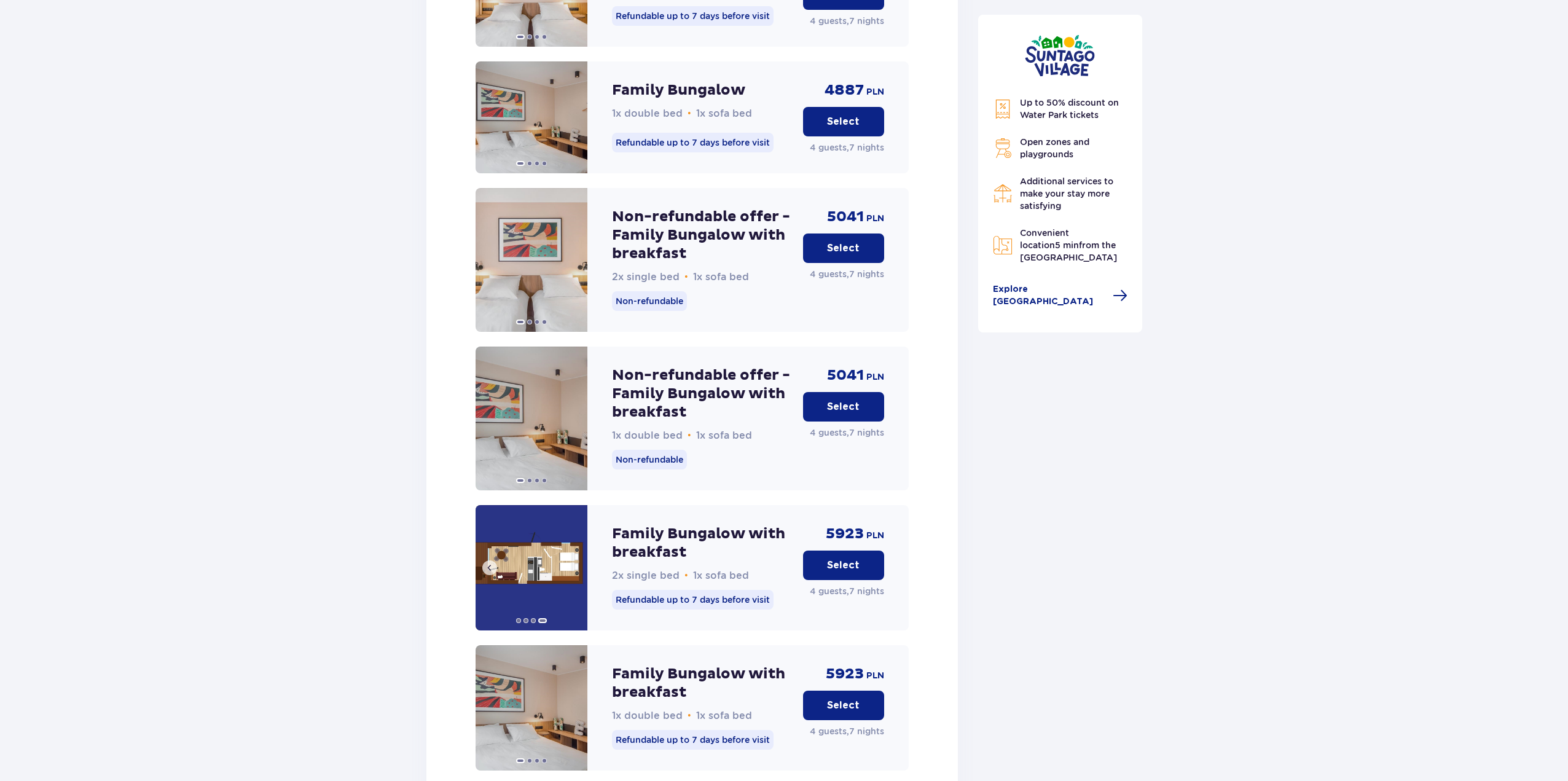
click at [529, 533] on img at bounding box center [532, 568] width 112 height 125
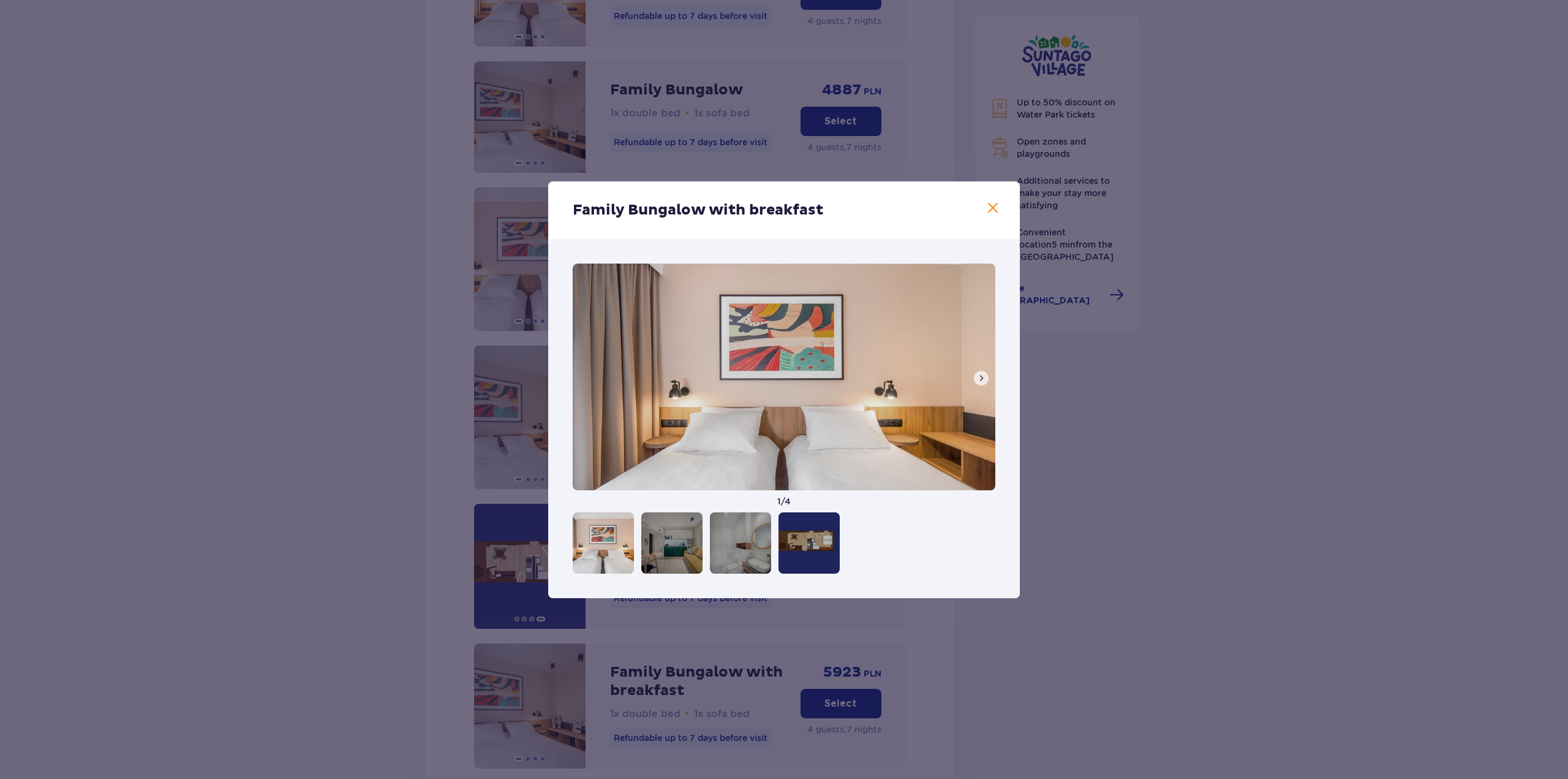
click at [981, 379] on span at bounding box center [981, 379] width 10 height 10
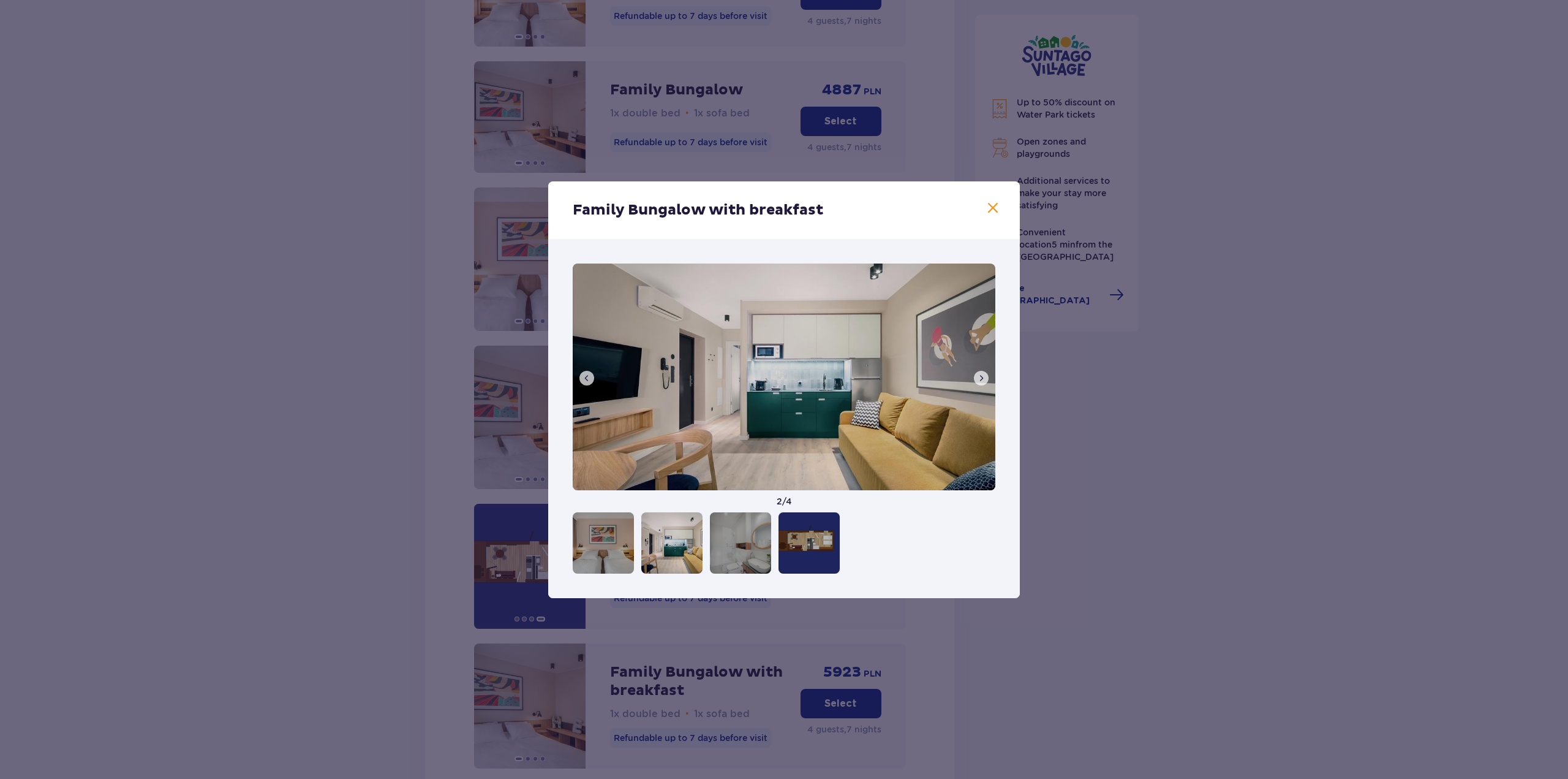
click at [981, 379] on span at bounding box center [981, 379] width 10 height 10
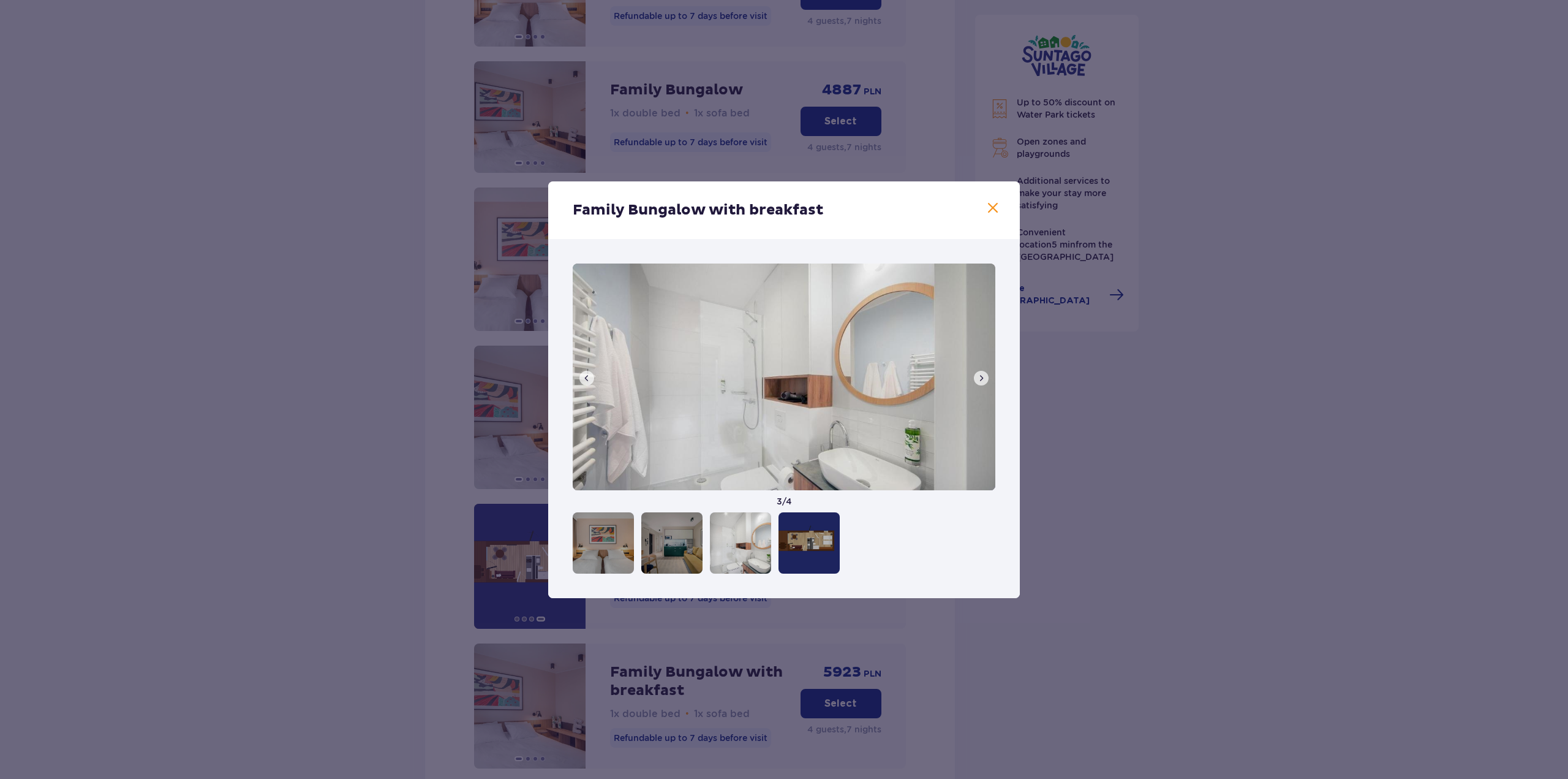
click at [981, 379] on span at bounding box center [981, 379] width 10 height 10
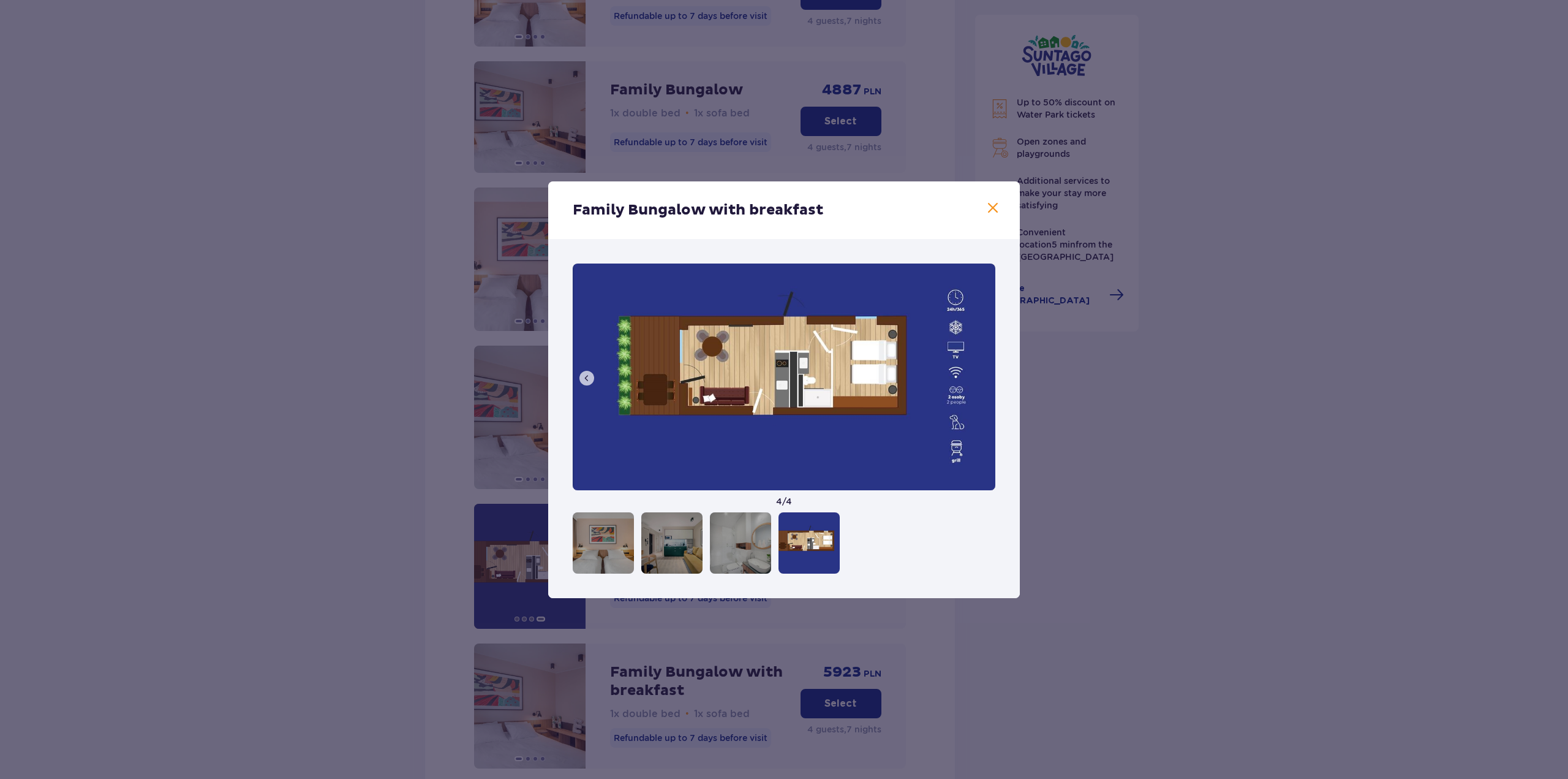
click at [586, 381] on span at bounding box center [587, 379] width 10 height 10
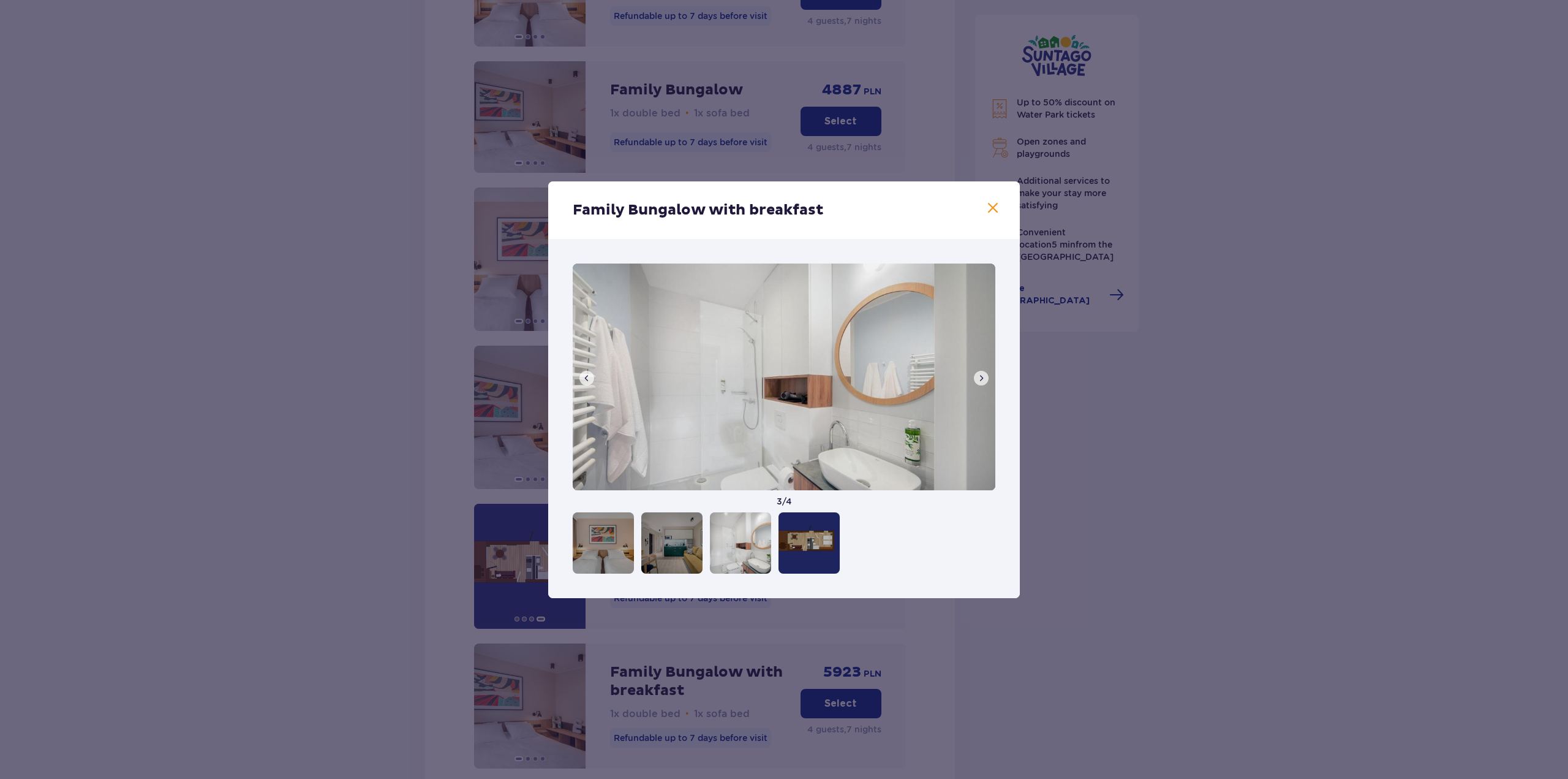
click at [586, 381] on span at bounding box center [587, 379] width 10 height 10
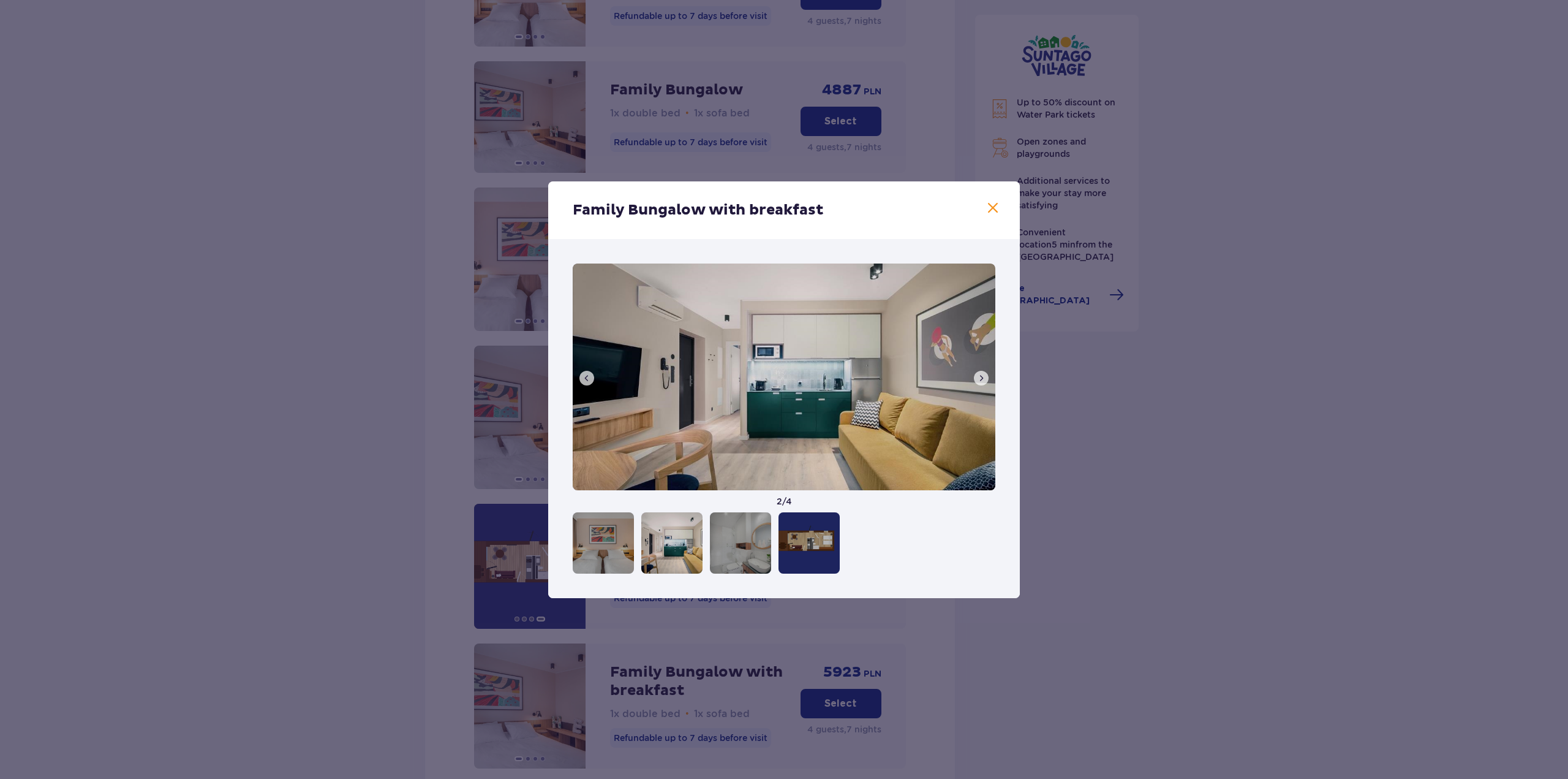
click at [586, 381] on span at bounding box center [587, 379] width 10 height 10
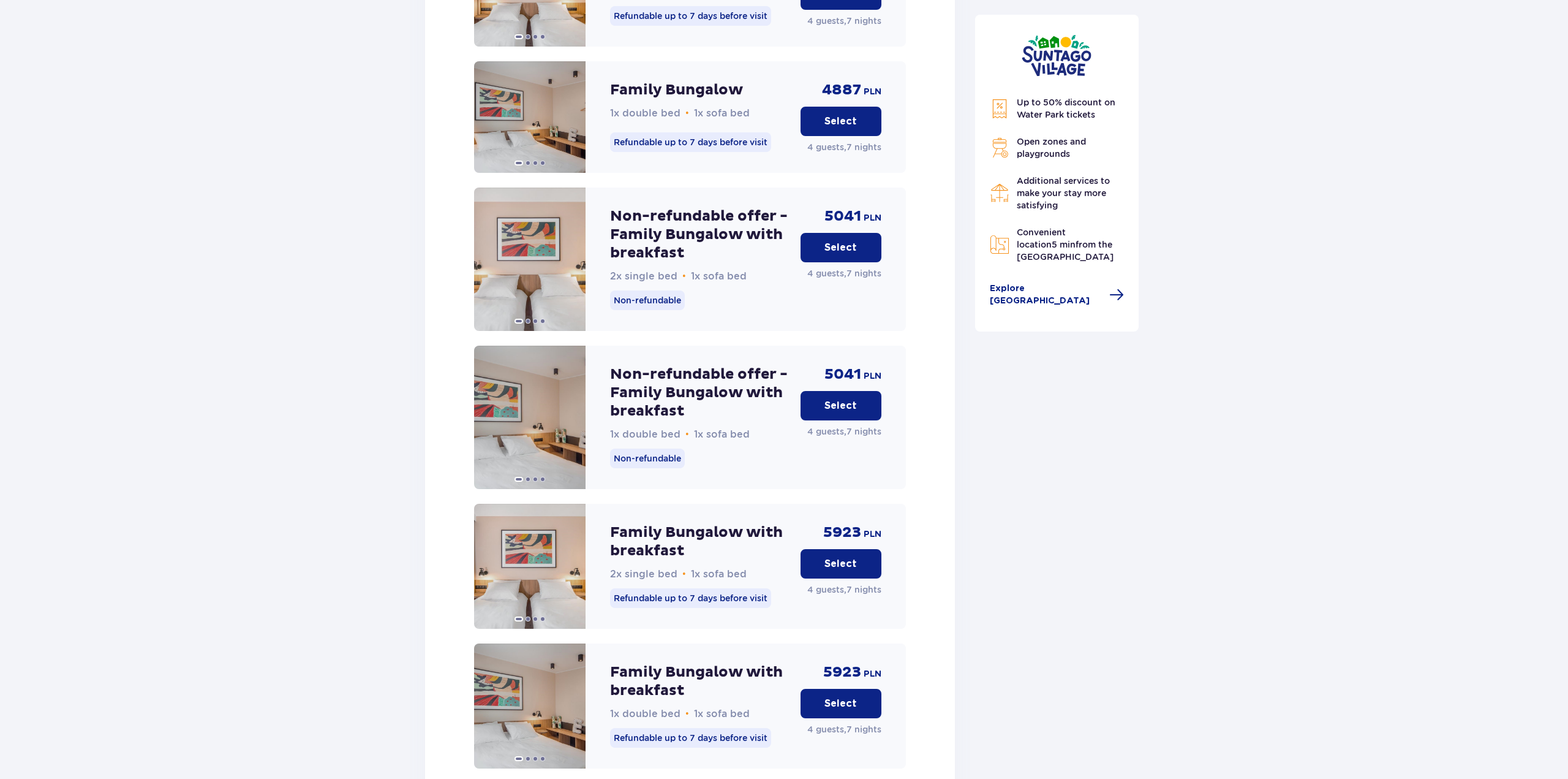
click at [1168, 505] on div "Accommodation Skip this step Offers Little Guest for 1 PLN at Suntago Village N…" at bounding box center [781, 408] width 1563 height 3659
click at [734, 141] on div "Family Bungalow 1x double bed • 1x sofa bed Refundable up to 7 days before visit" at bounding box center [700, 117] width 181 height 112
click at [573, 112] on span at bounding box center [572, 117] width 10 height 10
